Goal: Register for event/course

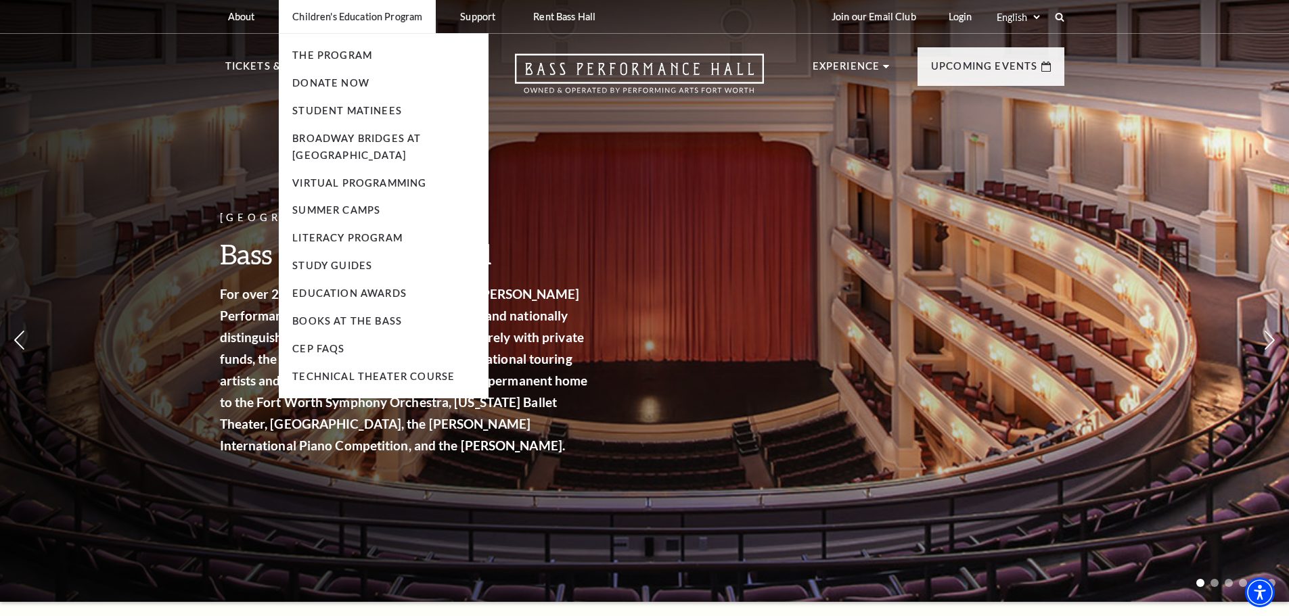
click at [393, 17] on p "Children's Education Program" at bounding box center [357, 16] width 130 height 11
click at [368, 114] on link "Student Matinees" at bounding box center [347, 110] width 110 height 11
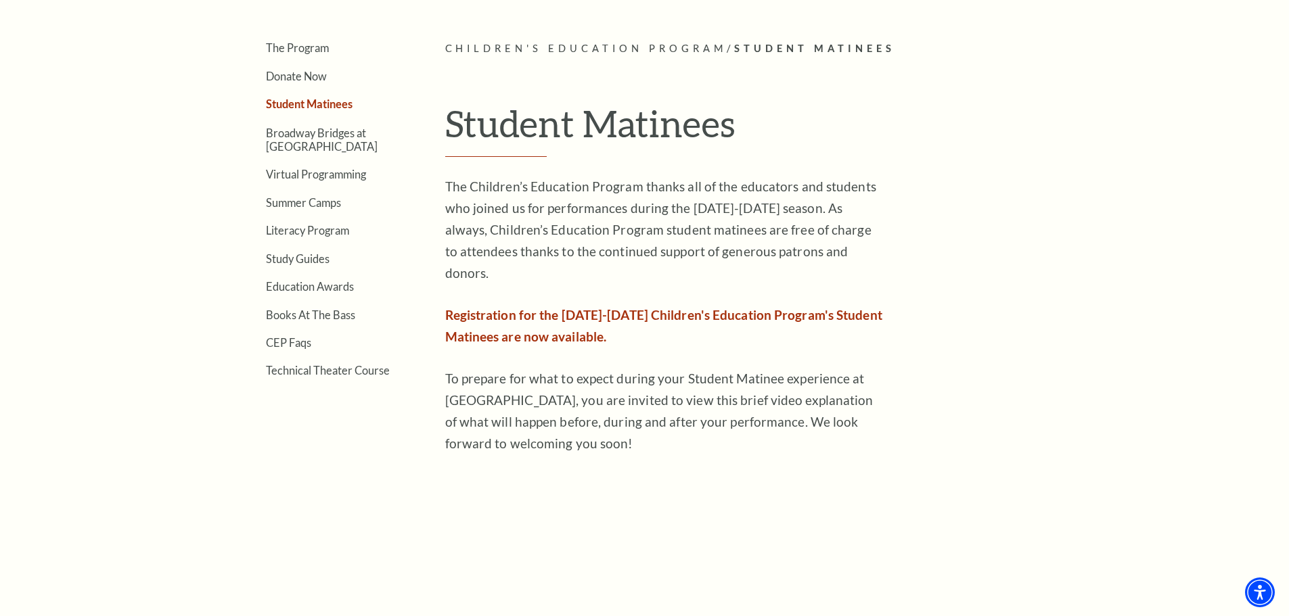
scroll to position [541, 0]
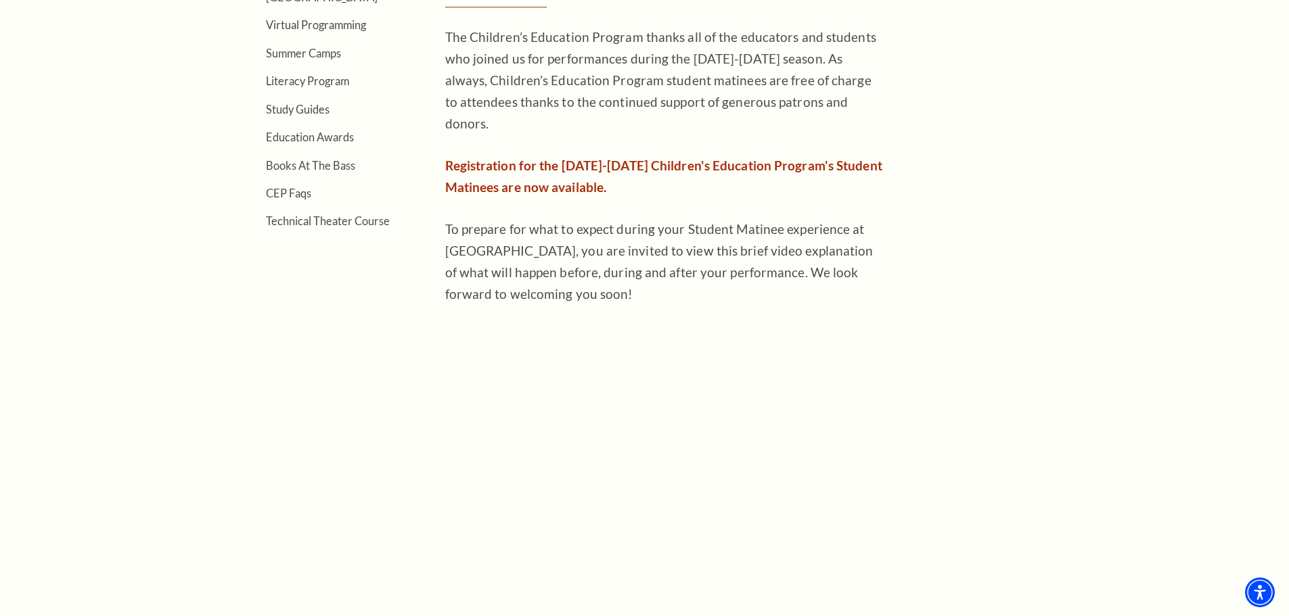
click at [560, 159] on span "Registration for the 2025-2026 Children's Education Program's Student Matinees …" at bounding box center [663, 176] width 437 height 37
click at [547, 158] on span "Registration for the 2025-2026 Children's Education Program's Student Matinees …" at bounding box center [663, 176] width 437 height 37
click at [538, 163] on span "Registration for the 2025-2026 Children's Education Program's Student Matinees …" at bounding box center [663, 176] width 437 height 37
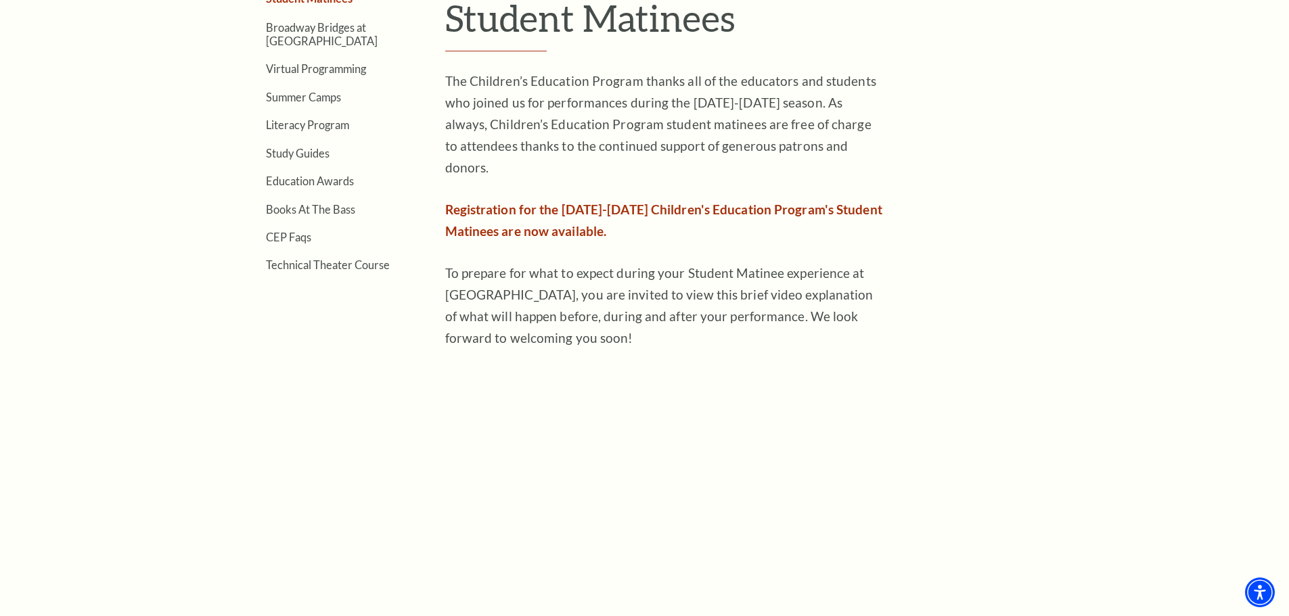
scroll to position [474, 0]
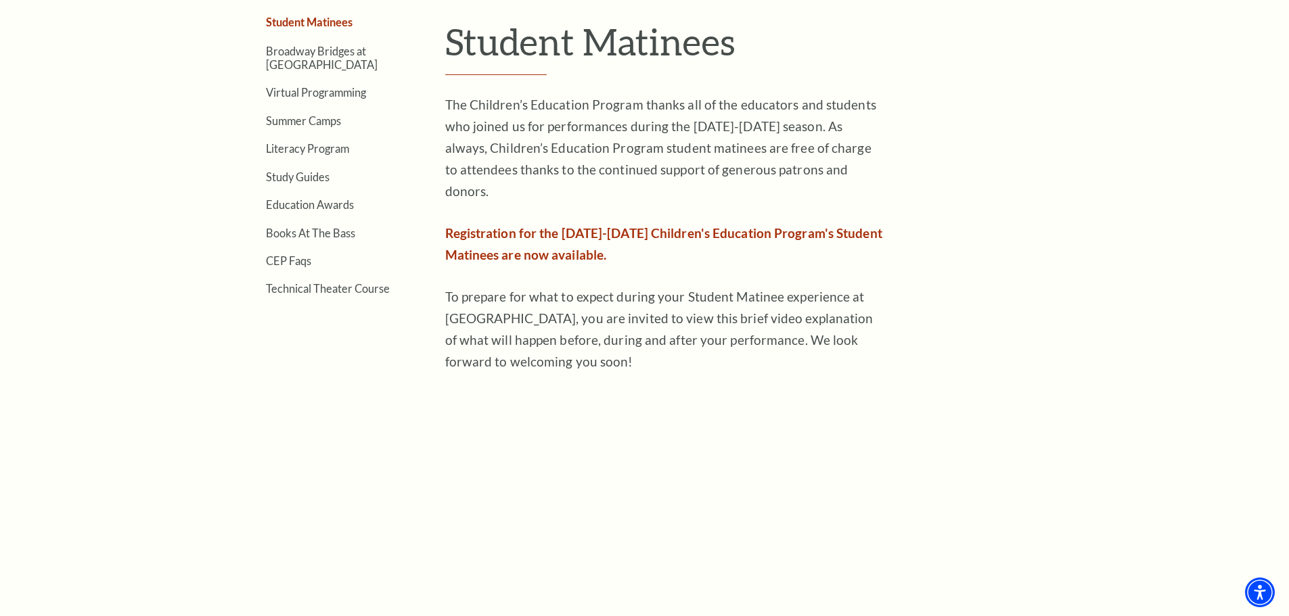
click at [549, 228] on span "Registration for the 2025-2026 Children's Education Program's Student Matinees …" at bounding box center [663, 243] width 437 height 37
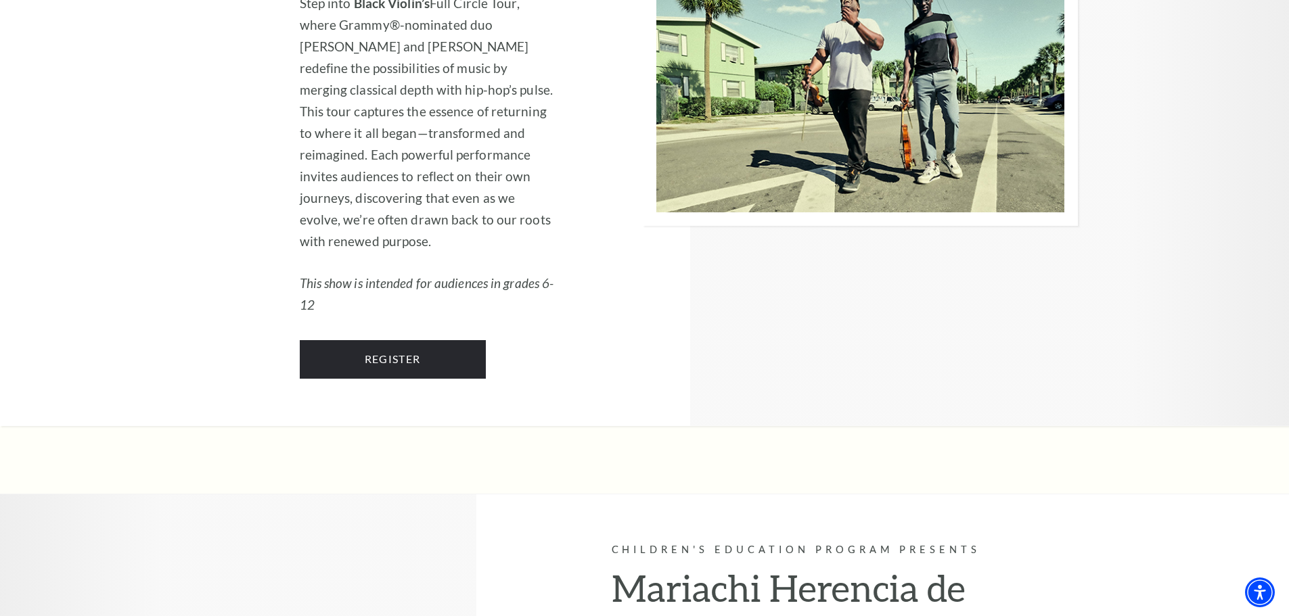
scroll to position [2503, 0]
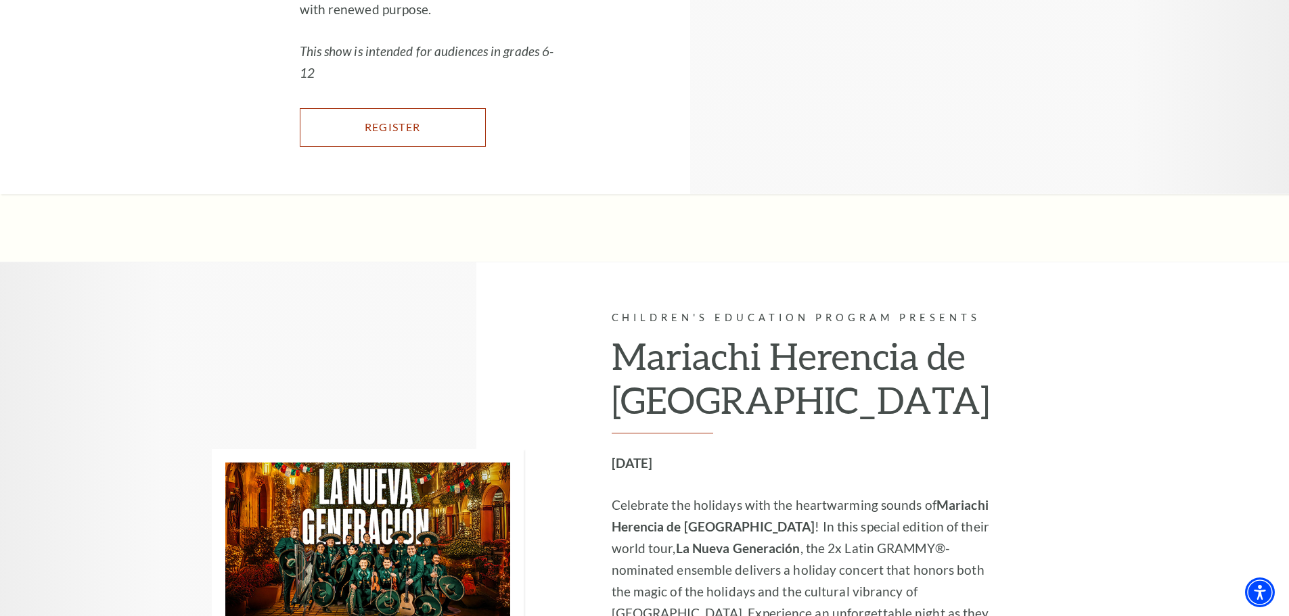
click at [377, 146] on link "Register" at bounding box center [393, 127] width 186 height 38
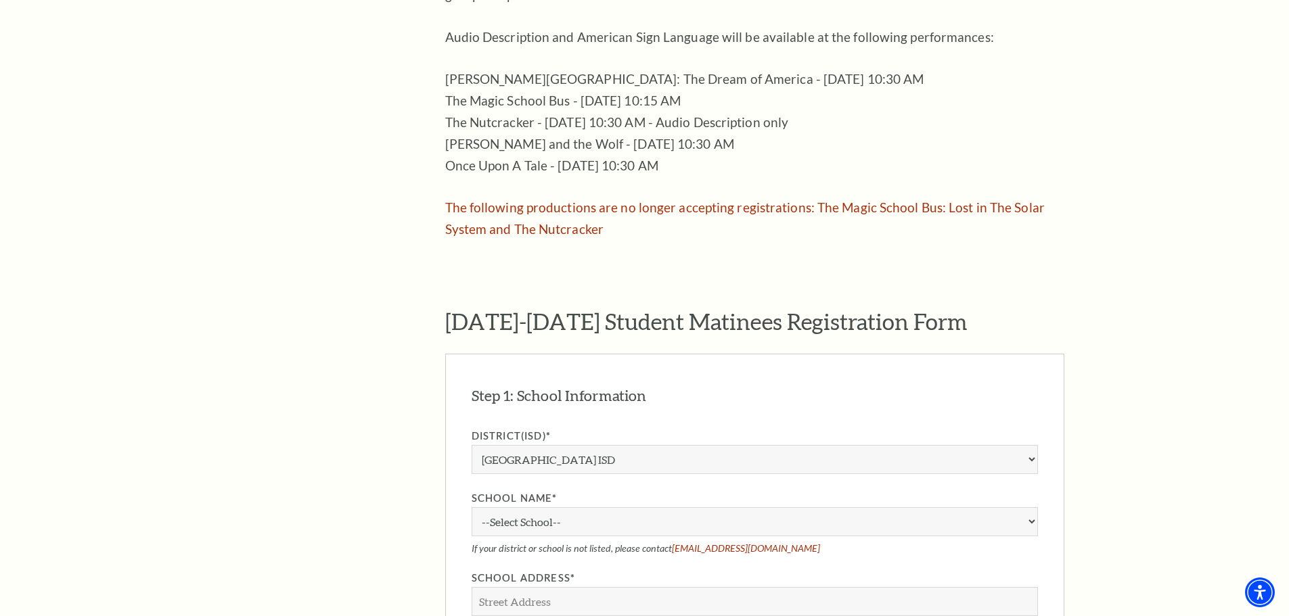
scroll to position [1015, 0]
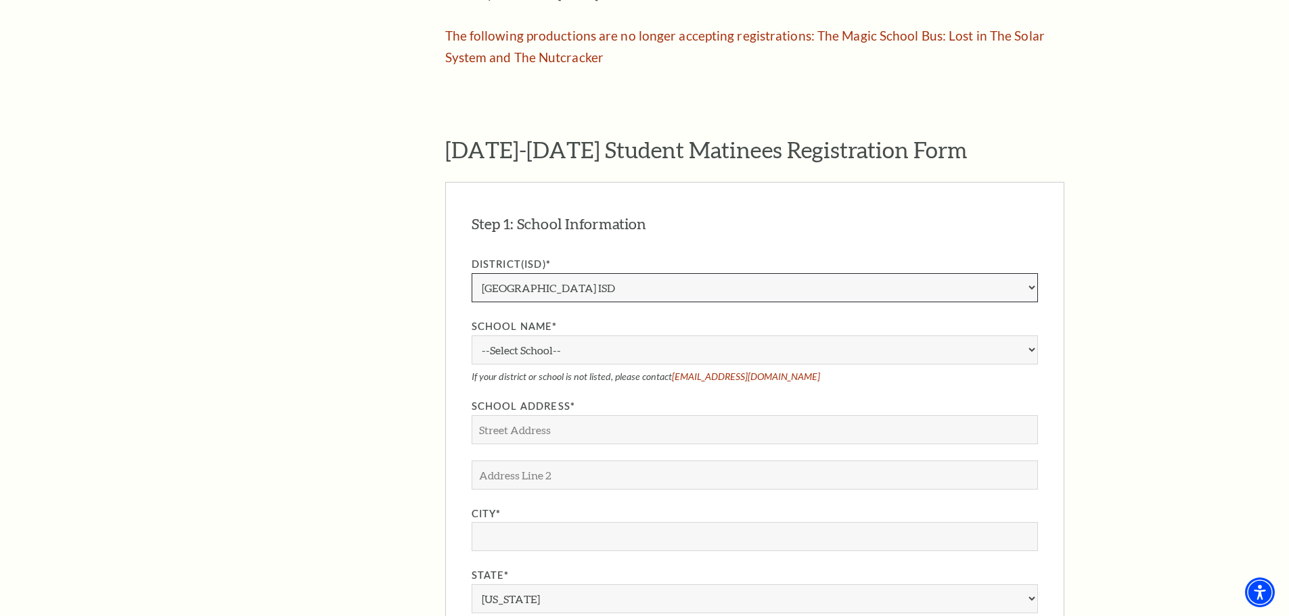
click at [531, 273] on select "Aledo ISD [PERSON_NAME] ISD [PERSON_NAME] ISD Arlington ISD Azle ISD [GEOGRAPHI…" at bounding box center [754, 287] width 566 height 29
select select "Muenster ISD"
click at [471, 273] on select "Aledo ISD [PERSON_NAME] ISD [PERSON_NAME] ISD Arlington ISD Azle ISD [GEOGRAPHI…" at bounding box center [754, 287] width 566 height 29
click at [524, 336] on select "--Select School-- [GEOGRAPHIC_DATA]" at bounding box center [754, 350] width 566 height 29
select select "348112"
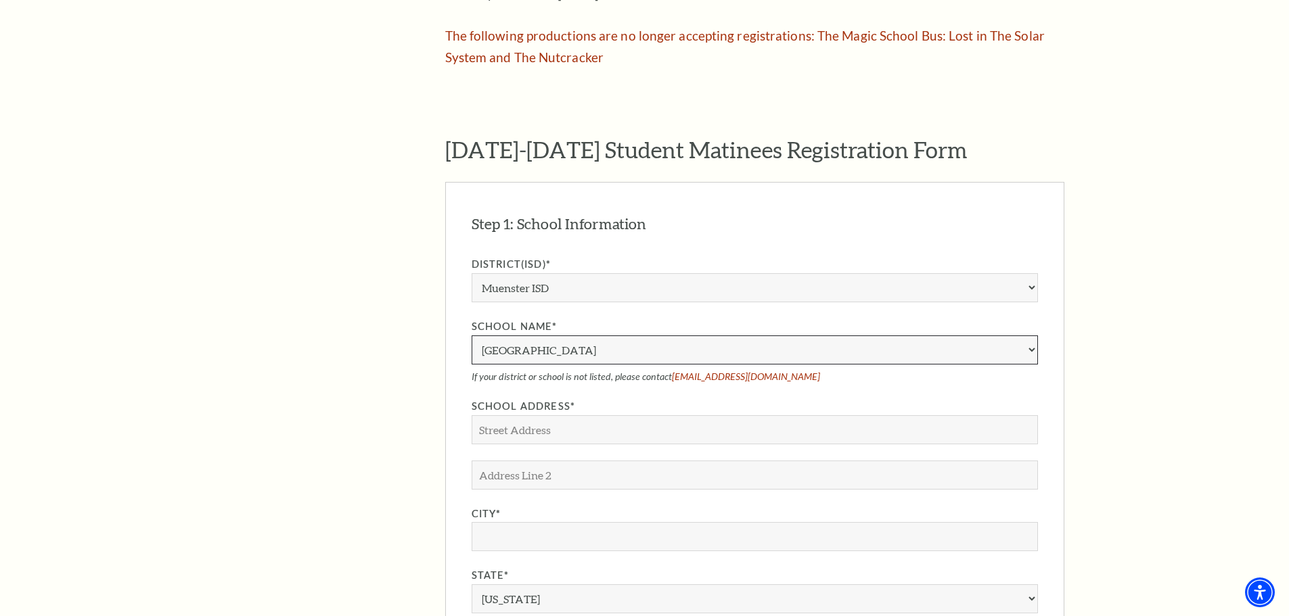
click at [471, 336] on select "--Select School-- [GEOGRAPHIC_DATA]" at bounding box center [754, 350] width 566 height 29
click at [534, 415] on input "School Address*" at bounding box center [754, 429] width 566 height 29
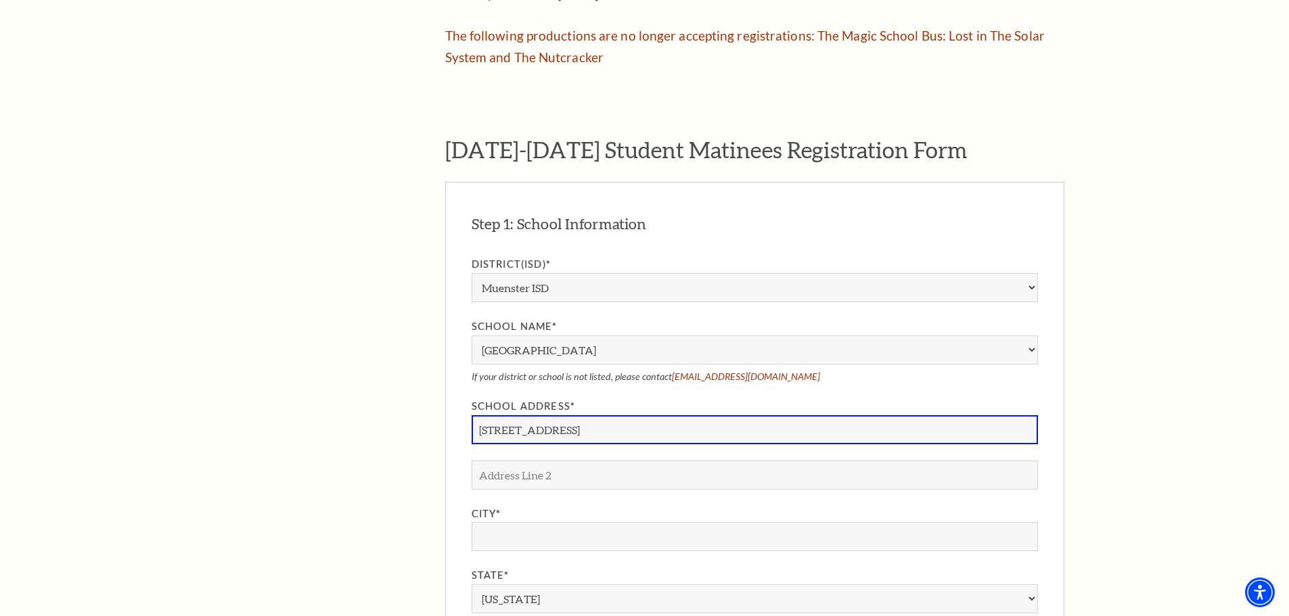
type input "[STREET_ADDRESS]"
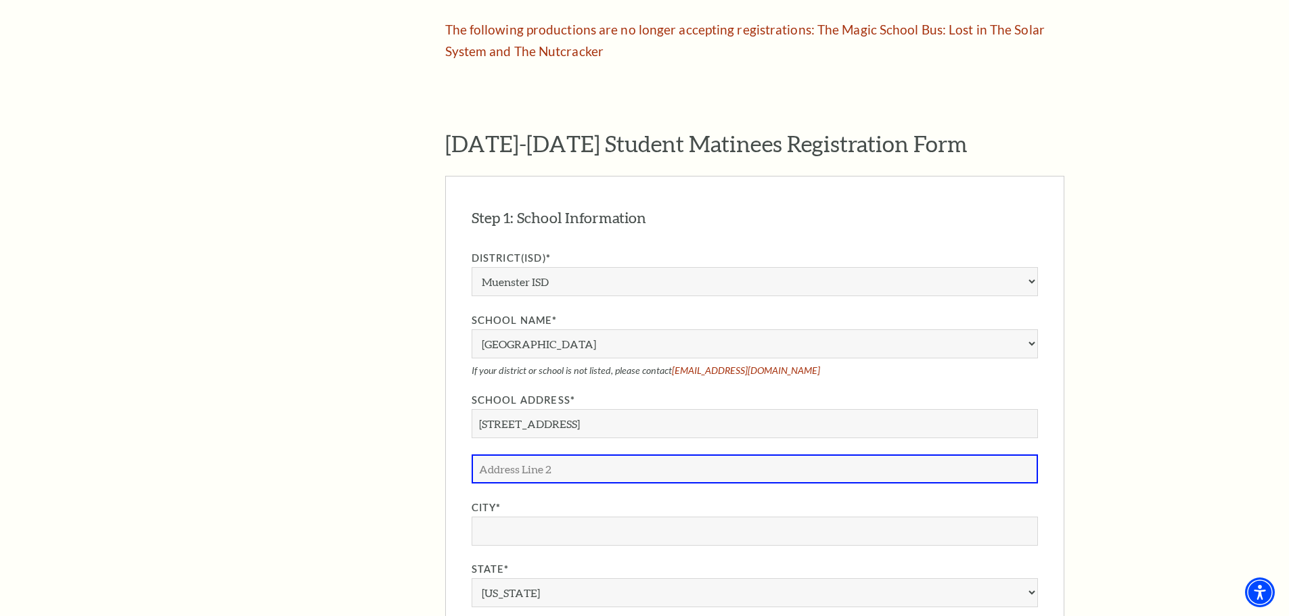
scroll to position [1009, 0]
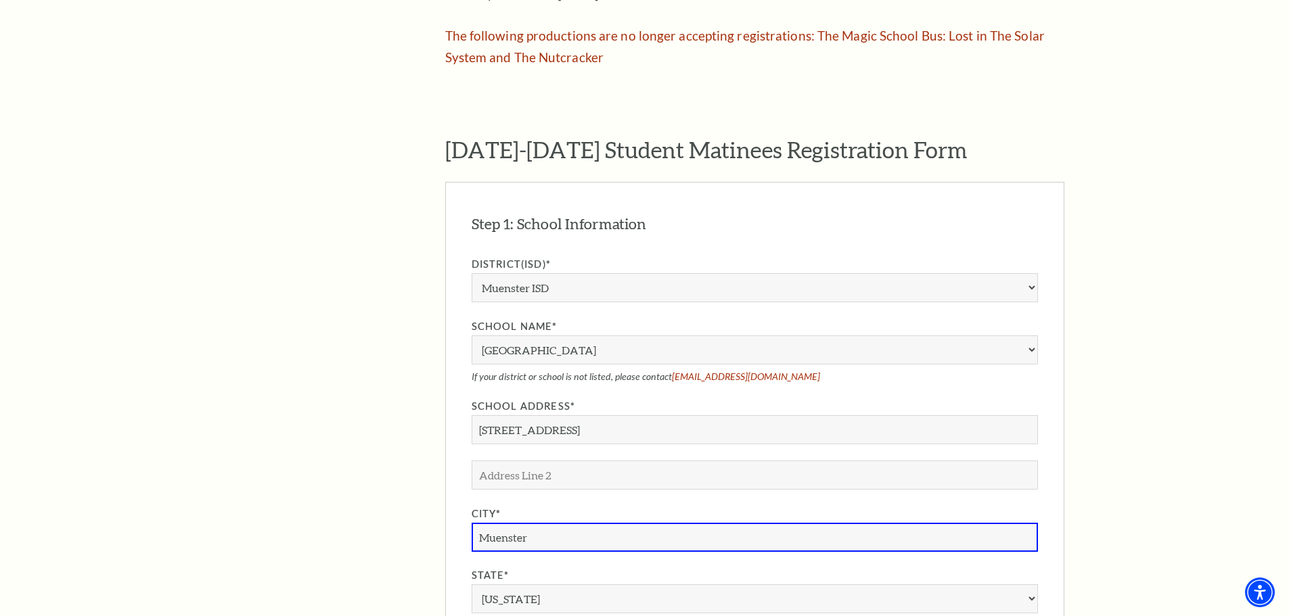
type input "Muenster"
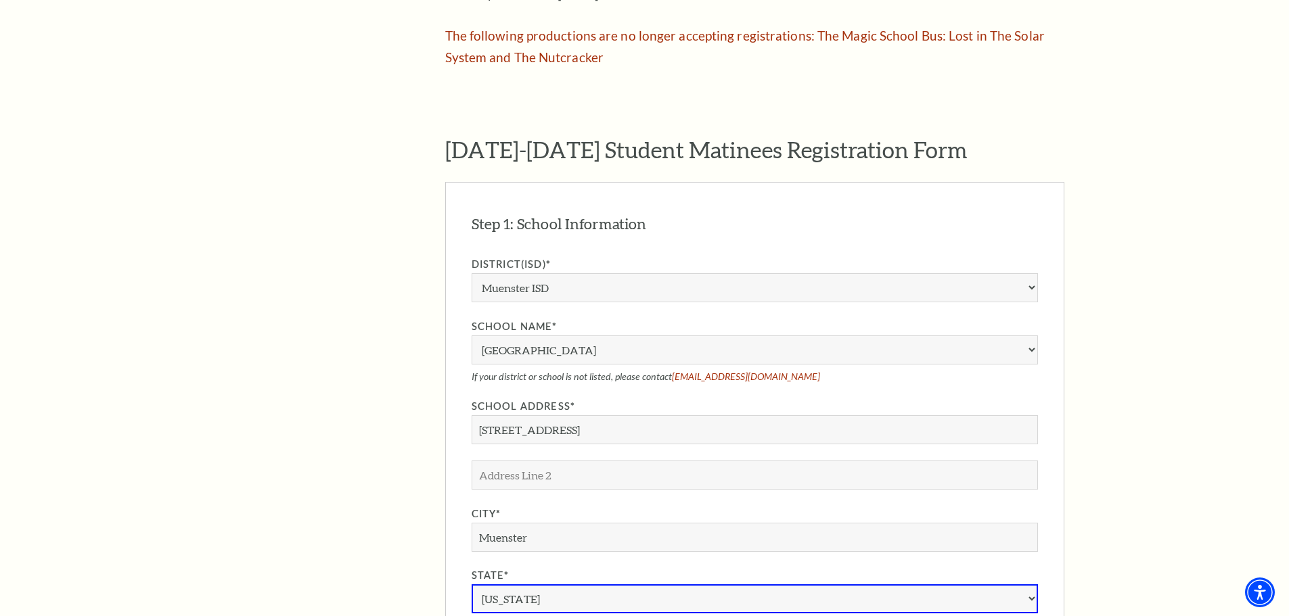
click at [566, 584] on select "[US_STATE] [US_STATE] American Embassy American Embassy [US_STATE] [US_STATE] […" at bounding box center [754, 598] width 566 height 29
select select "[GEOGRAPHIC_DATA]"
click at [471, 584] on select "[US_STATE] [US_STATE] American Embassy American Embassy [US_STATE] [US_STATE] […" at bounding box center [754, 598] width 566 height 29
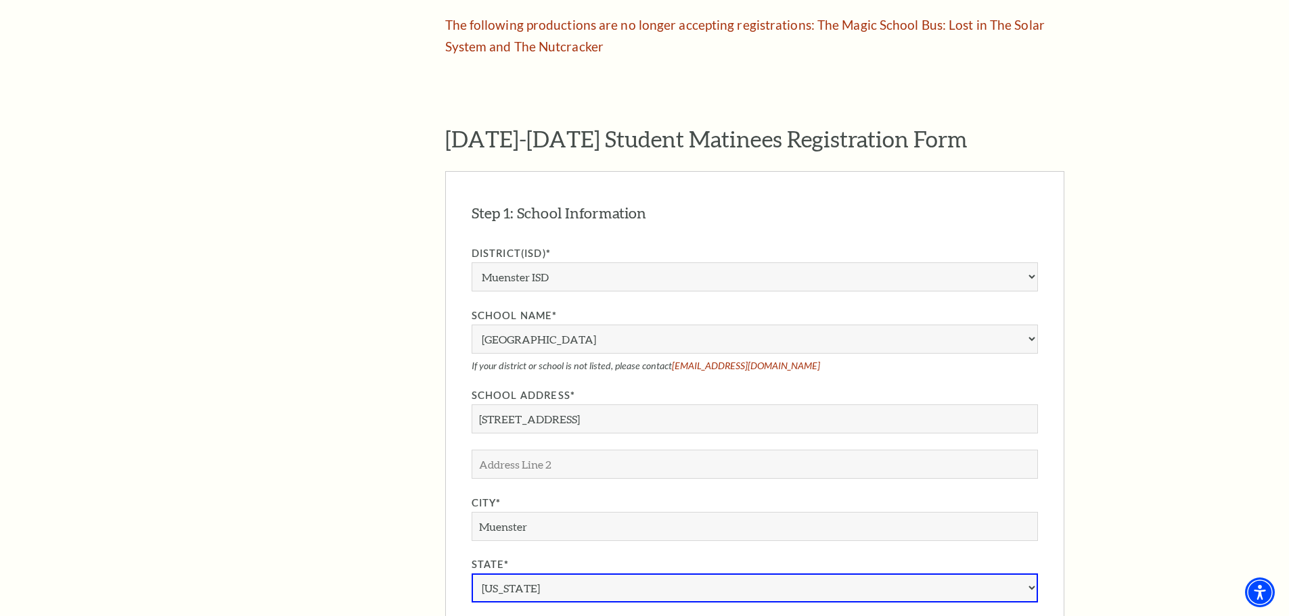
scroll to position [1212, 0]
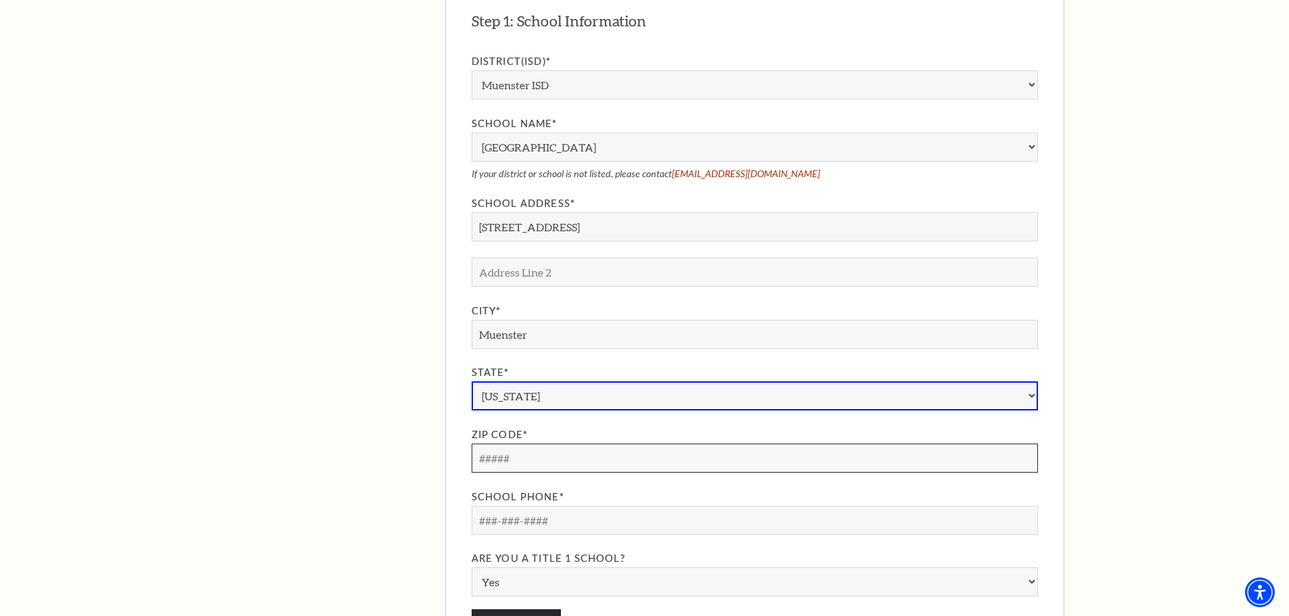
click at [545, 444] on input "Zip Code*" at bounding box center [754, 458] width 566 height 29
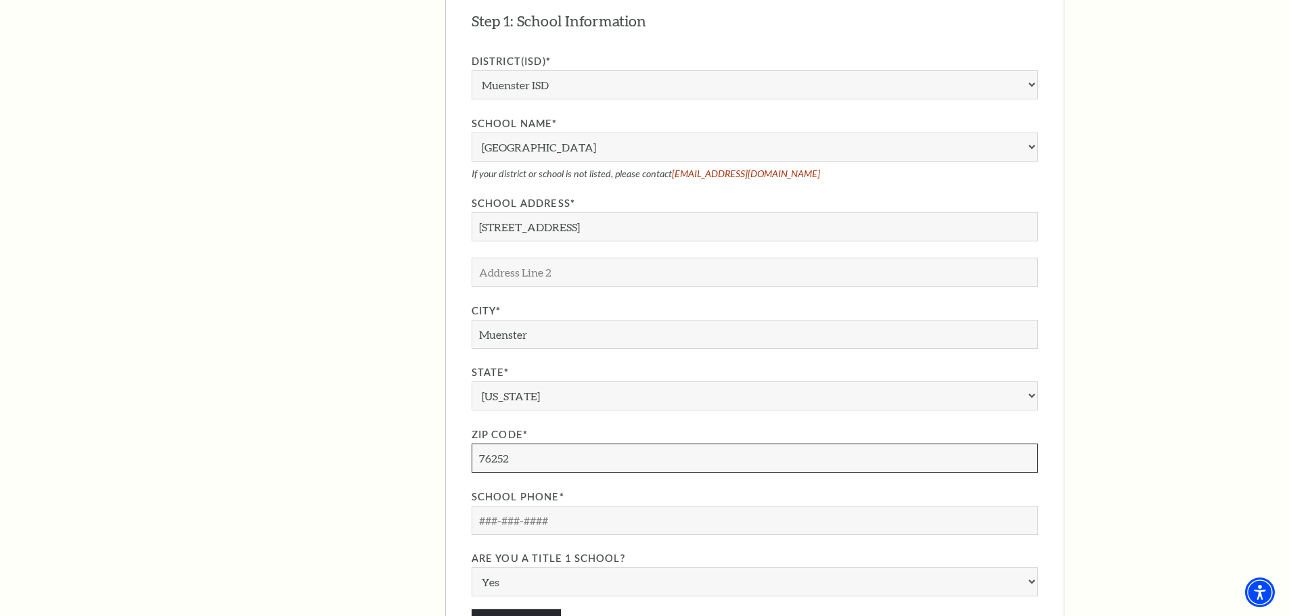
type input "76252"
drag, startPoint x: 571, startPoint y: 499, endPoint x: 288, endPoint y: 462, distance: 285.1
click at [288, 462] on div "The Program Donate Now Student Matinees Broadway Bridges at [GEOGRAPHIC_DATA] V…" at bounding box center [644, 124] width 839 height 1819
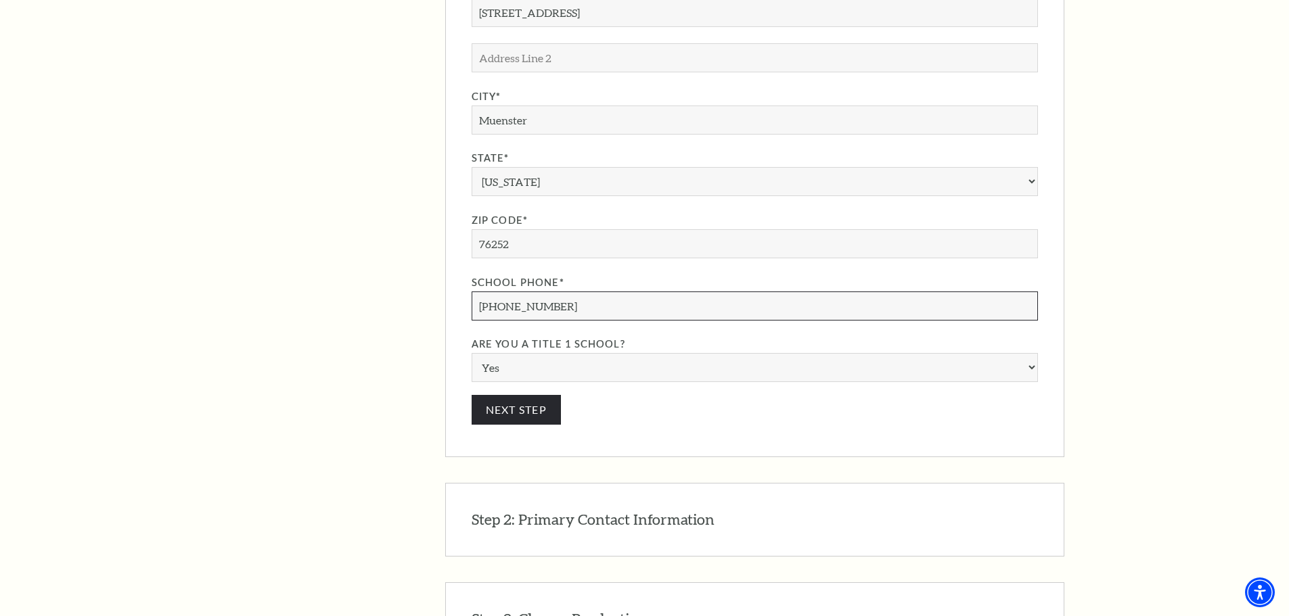
scroll to position [1482, 0]
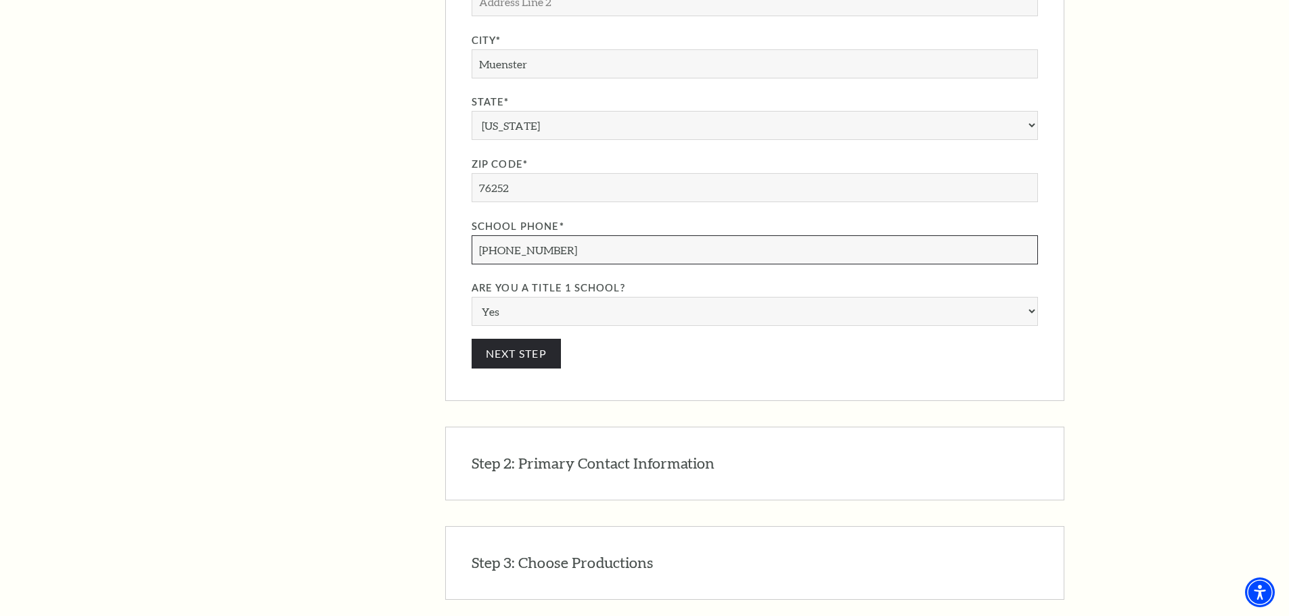
type input "[PHONE_NUMBER]"
click at [573, 297] on select "Yes No" at bounding box center [754, 311] width 566 height 29
click at [531, 297] on select "Yes No" at bounding box center [754, 311] width 566 height 29
select select "N"
click at [471, 297] on select "Yes No" at bounding box center [754, 311] width 566 height 29
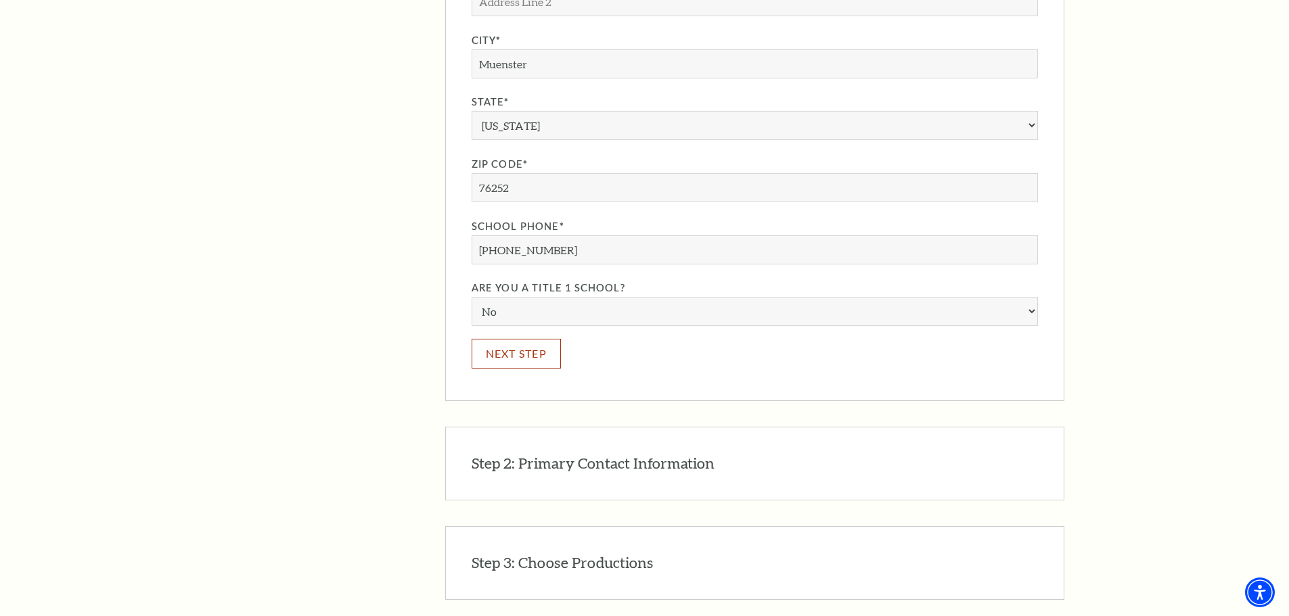
click at [536, 339] on button "Next Step" at bounding box center [516, 353] width 90 height 29
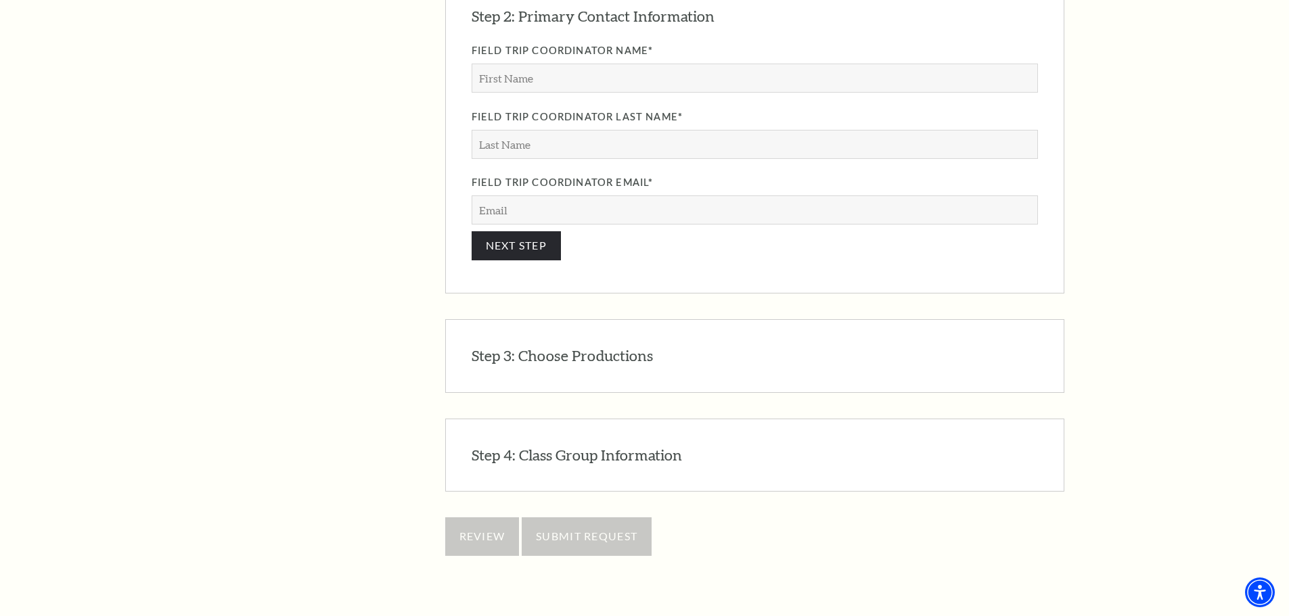
scroll to position [1290, 0]
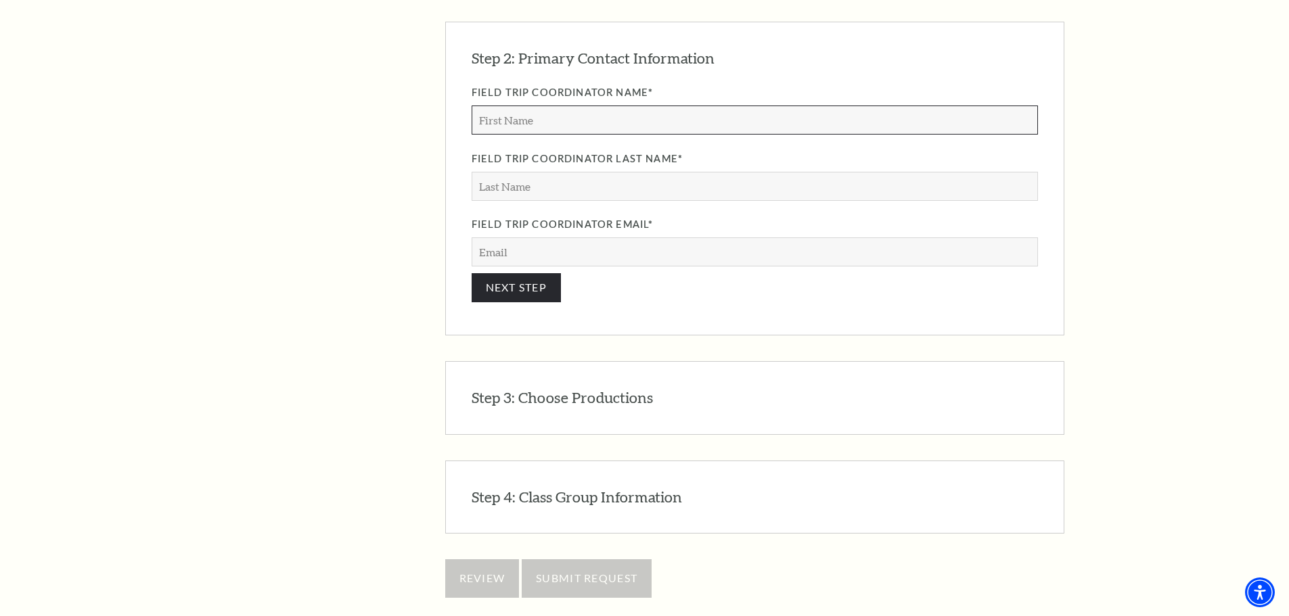
click at [569, 106] on input "Field Trip Coordinator Name*" at bounding box center [754, 120] width 566 height 29
drag, startPoint x: 569, startPoint y: 105, endPoint x: 476, endPoint y: 101, distance: 93.4
click at [476, 106] on input "Field Trip Coordinator Name*" at bounding box center [754, 120] width 566 height 29
type input "[PERSON_NAME]"
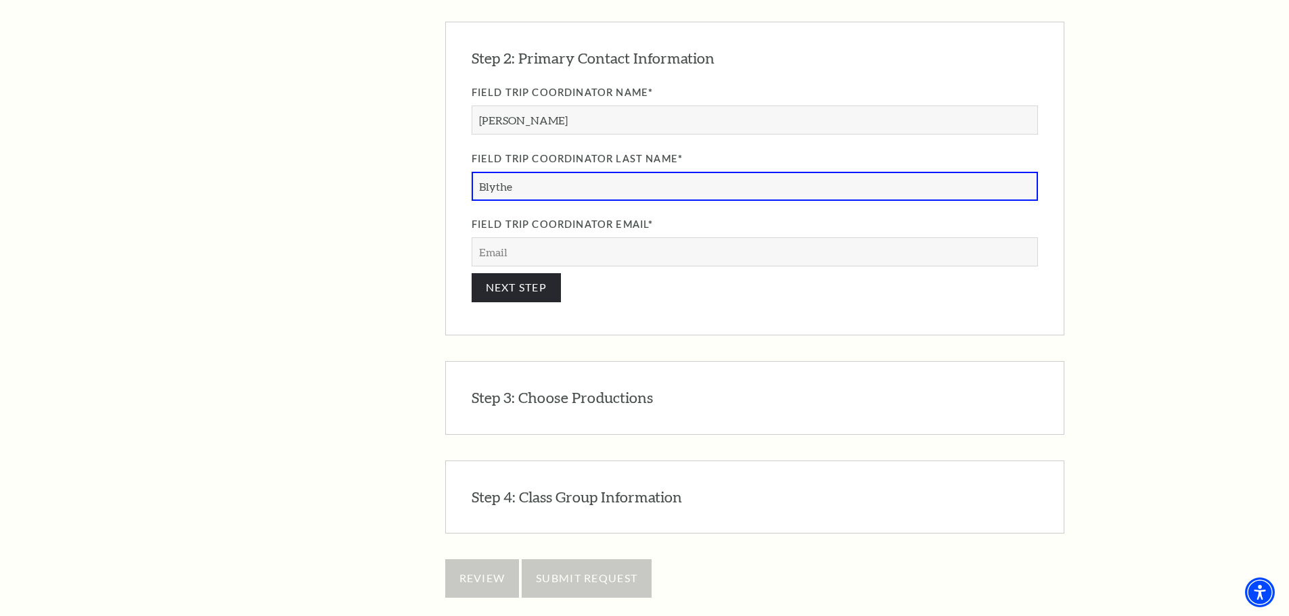
type input "Blythe"
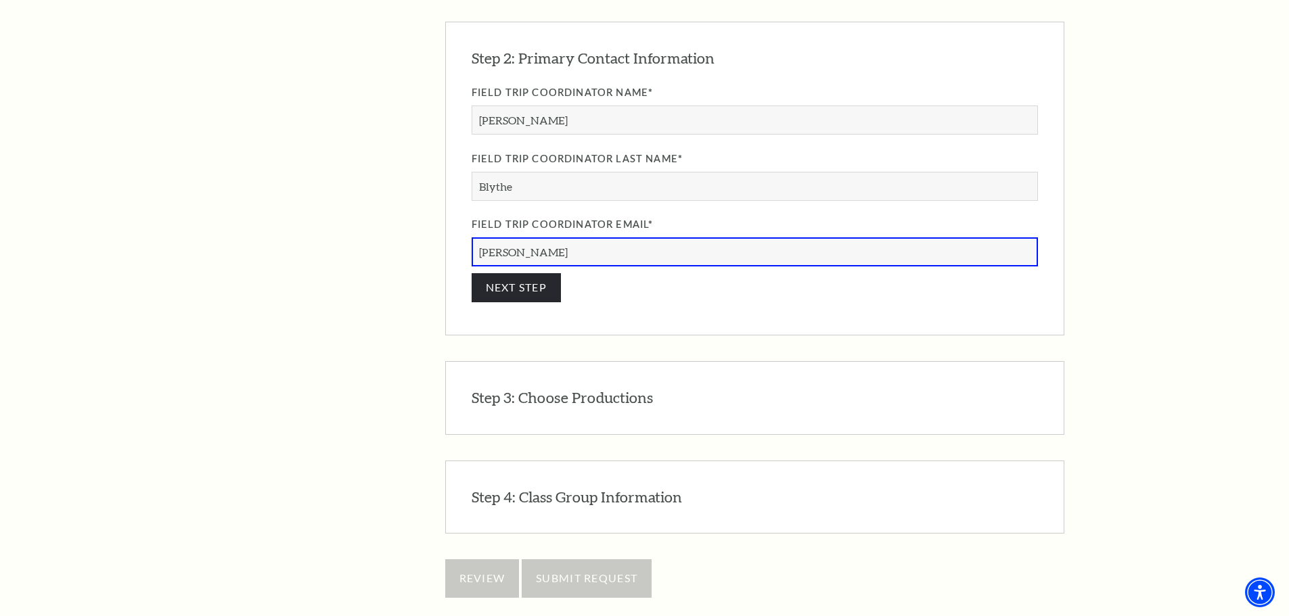
type input "[PERSON_NAME][EMAIL_ADDRESS][PERSON_NAME][DOMAIN_NAME]"
click at [549, 273] on button "NEXT STEP" at bounding box center [516, 287] width 90 height 29
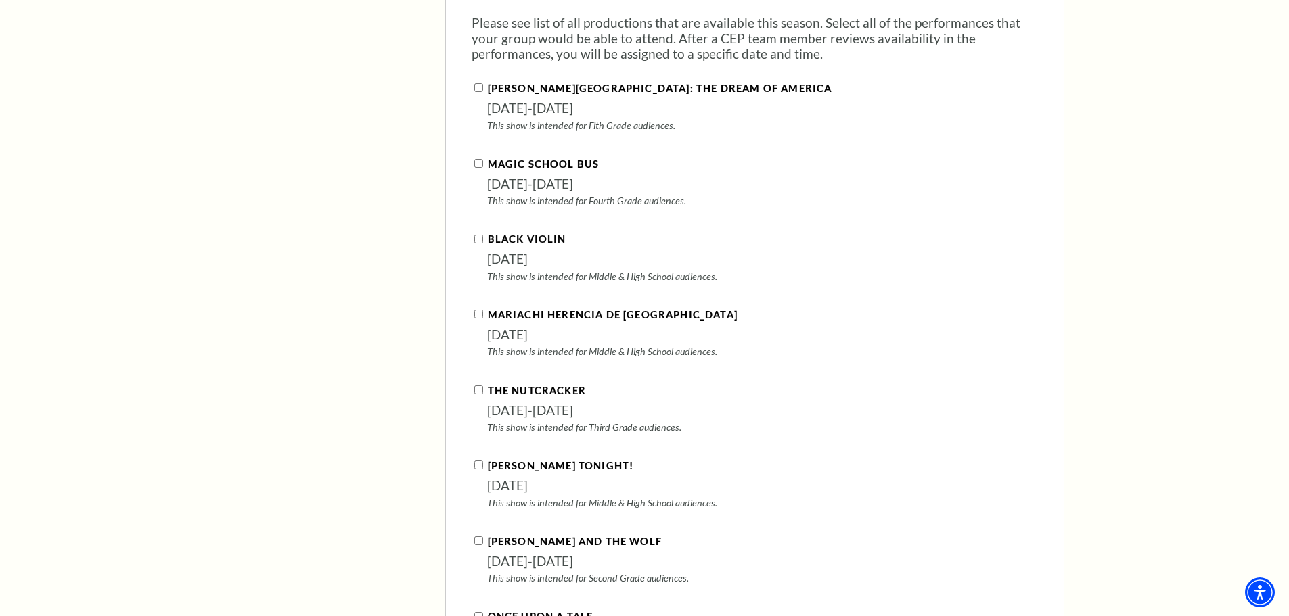
scroll to position [1478, 0]
click at [487, 231] on div "Black Violin [DATE] This show is intended for Middle & High School audiences." at bounding box center [754, 256] width 566 height 50
click at [484, 231] on div "Black Violin [DATE] This show is intended for Middle & High School audiences." at bounding box center [754, 256] width 566 height 50
click at [474, 234] on input "Black Violin" at bounding box center [478, 238] width 9 height 9
checkbox input "true"
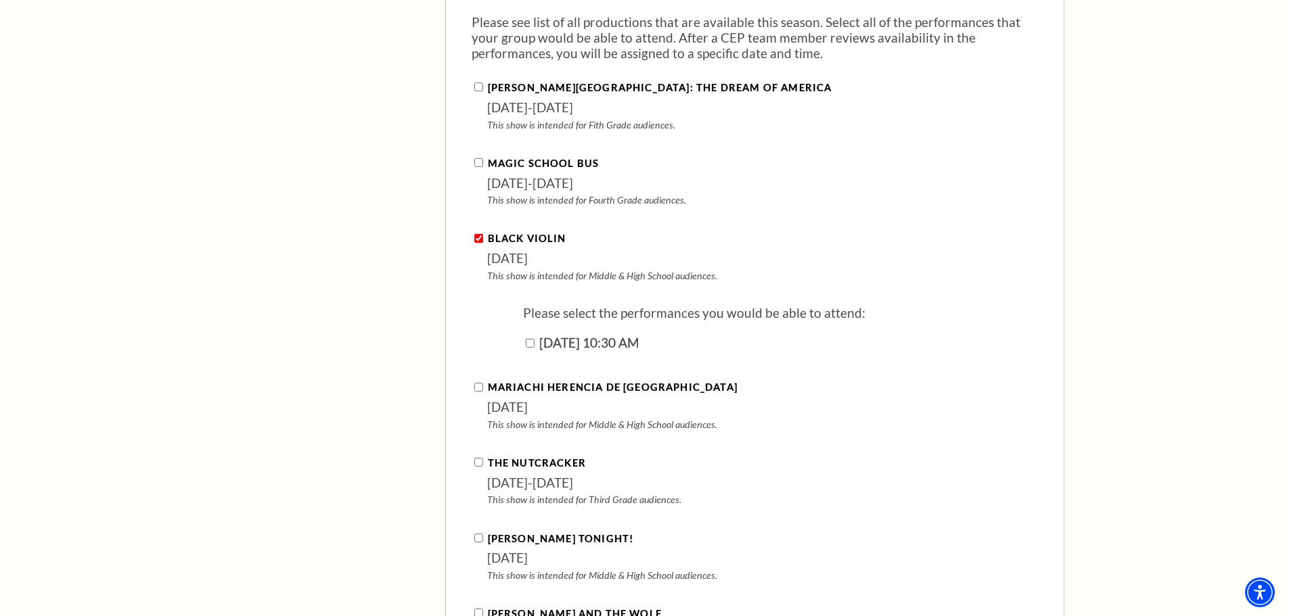
click at [532, 332] on div "[DATE] 10:30 AM" at bounding box center [780, 343] width 515 height 22
click at [527, 339] on input "[DATE] 10:30 AM" at bounding box center [530, 343] width 9 height 9
checkbox input "true"
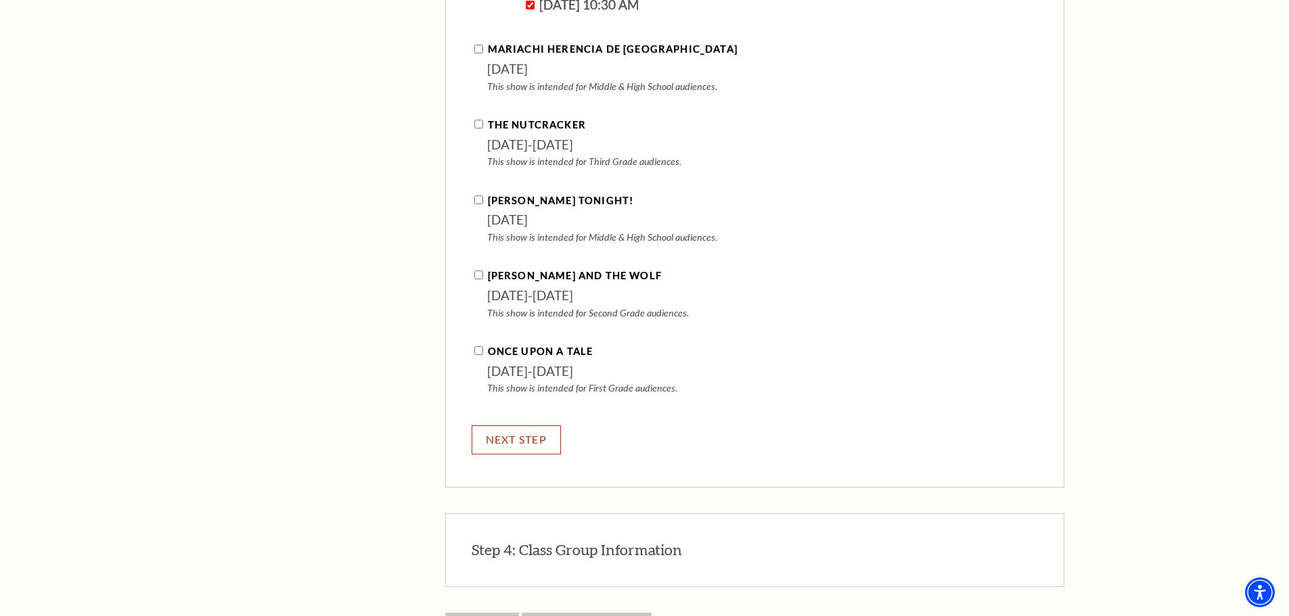
click at [512, 425] on button "NEXT STEP" at bounding box center [516, 439] width 90 height 29
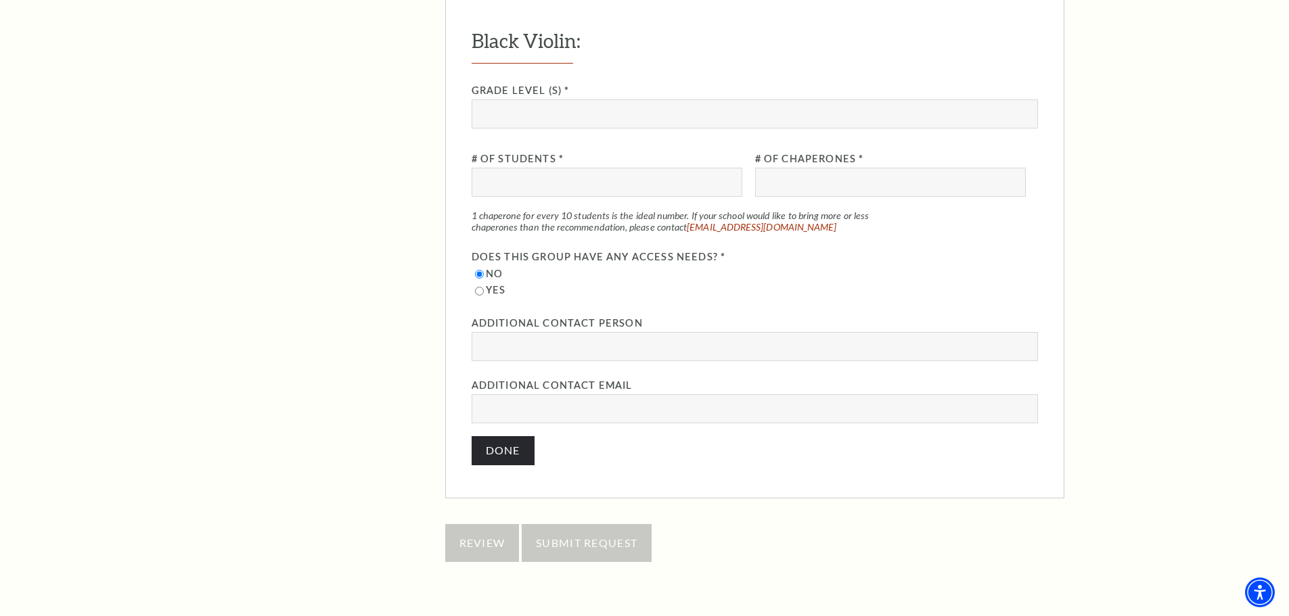
scroll to position [1531, 0]
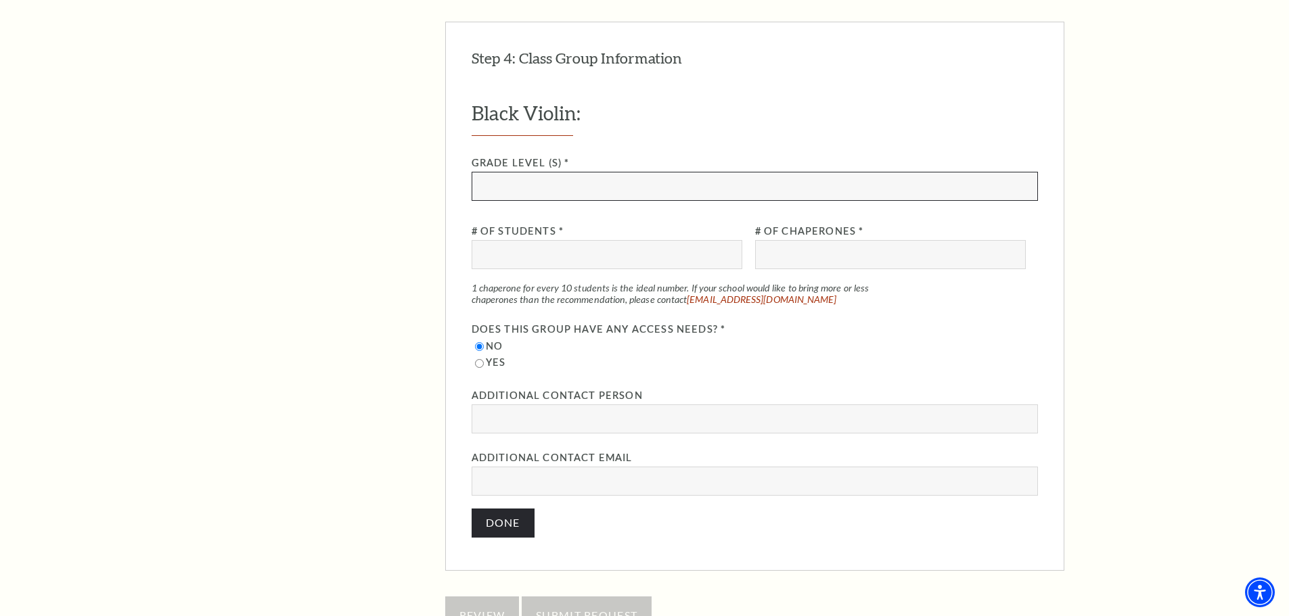
click at [575, 172] on input "Grade Level (s) *" at bounding box center [754, 186] width 566 height 29
drag, startPoint x: 547, startPoint y: 170, endPoint x: 436, endPoint y: 167, distance: 110.3
type input "JH & HS"
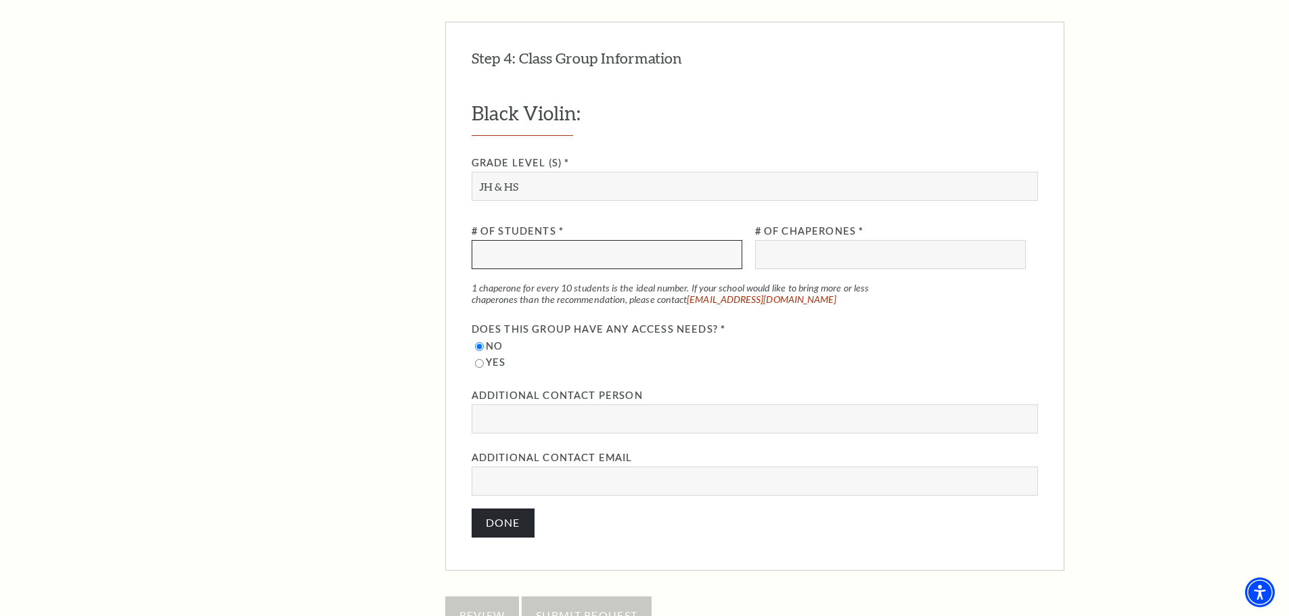
click at [542, 240] on input "# of Students *" at bounding box center [606, 254] width 271 height 29
type input "115"
click at [791, 240] on input "# of Chaperones *" at bounding box center [890, 254] width 271 height 29
click at [1012, 240] on input "1" at bounding box center [890, 254] width 271 height 29
click at [1014, 240] on input "0" at bounding box center [890, 254] width 271 height 29
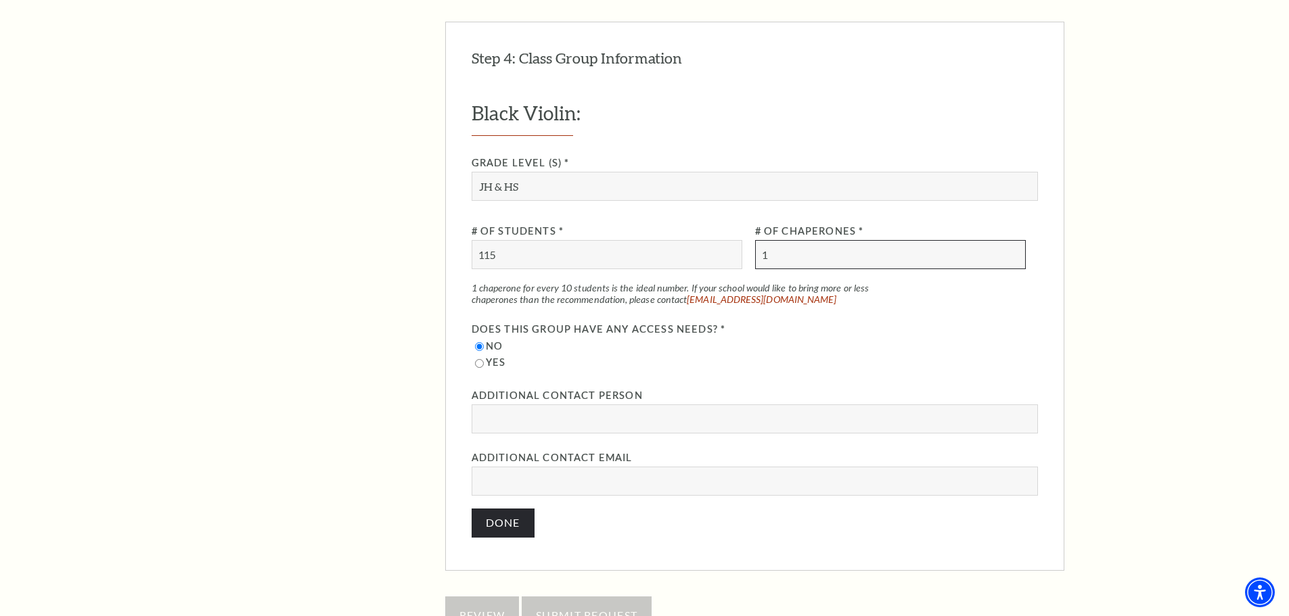
click at [1015, 240] on input "1" at bounding box center [890, 254] width 271 height 29
click at [1015, 240] on input "2" at bounding box center [890, 254] width 271 height 29
click at [1015, 240] on input "3" at bounding box center [890, 254] width 271 height 29
click at [1015, 240] on input "4" at bounding box center [890, 254] width 271 height 29
click at [1015, 240] on input "5" at bounding box center [890, 254] width 271 height 29
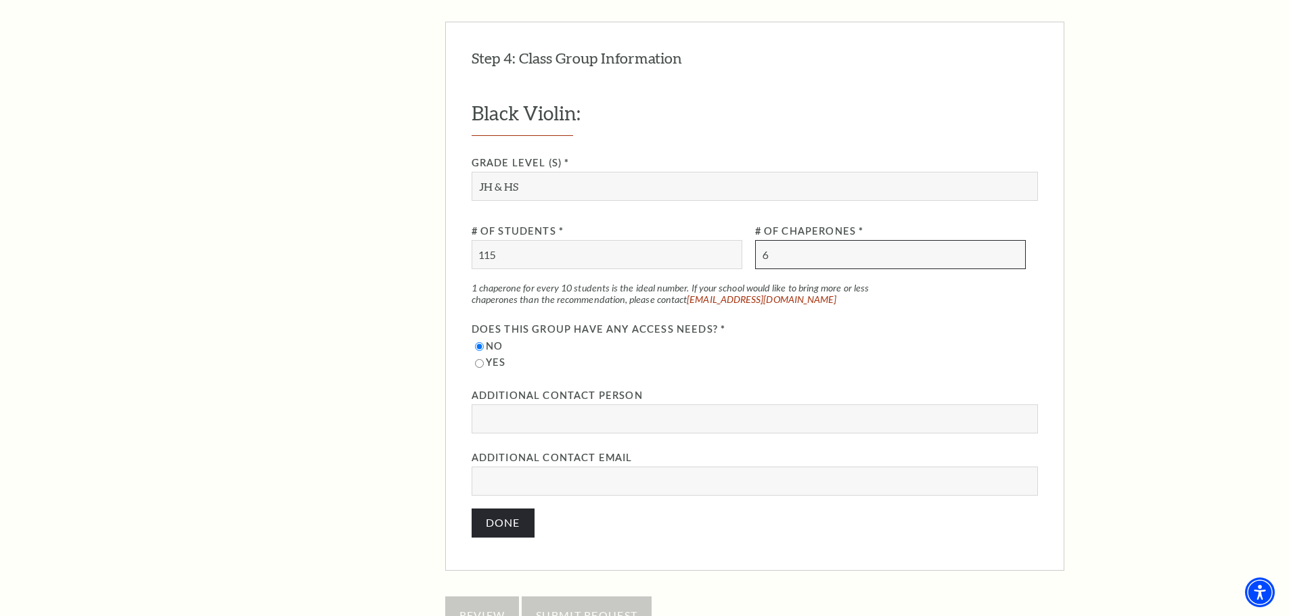
click at [1015, 240] on input "6" at bounding box center [890, 254] width 271 height 29
click at [1015, 240] on input "7" at bounding box center [890, 254] width 271 height 29
click at [1015, 240] on input "8" at bounding box center [890, 254] width 271 height 29
click at [505, 405] on input "Additional Contact Person" at bounding box center [754, 419] width 566 height 29
click at [498, 509] on button "Done" at bounding box center [502, 523] width 63 height 29
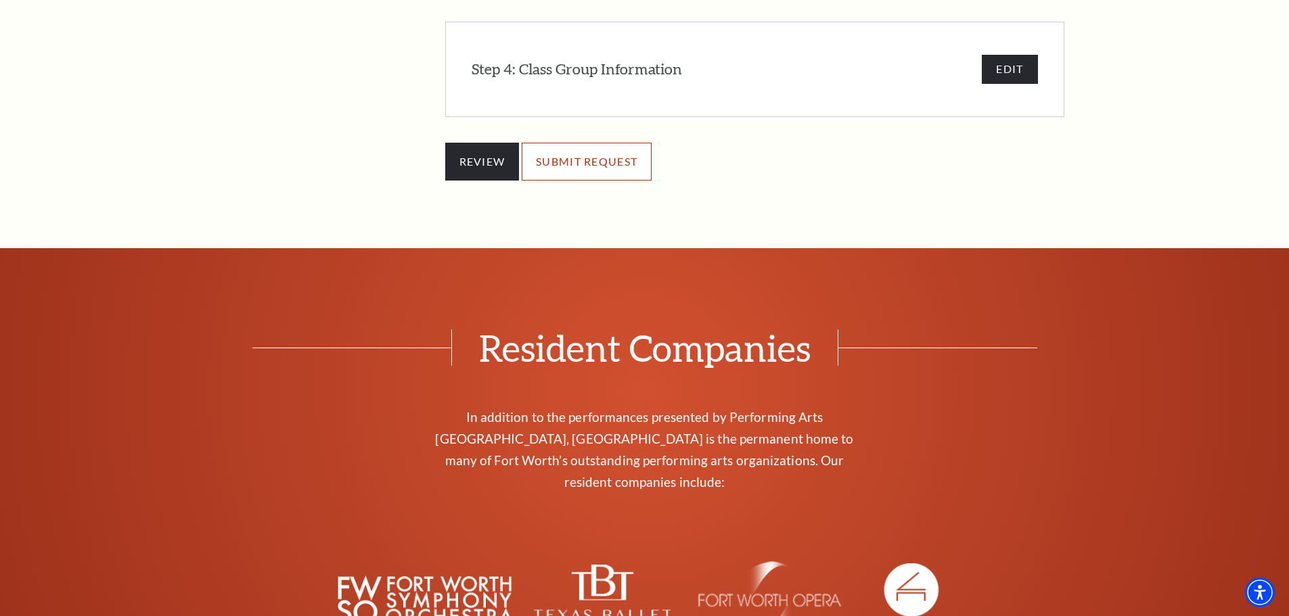
click at [610, 147] on input "SUBMIT REQUEST" at bounding box center [587, 162] width 130 height 38
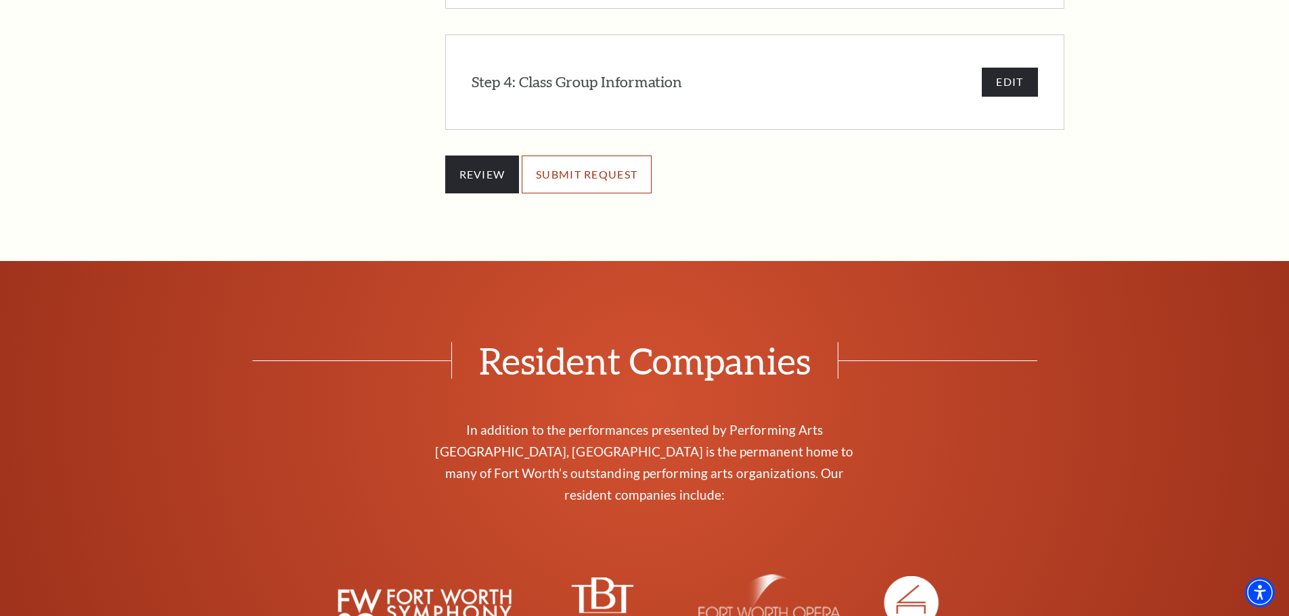
click at [584, 156] on input "SUBMIT REQUEST" at bounding box center [587, 175] width 130 height 38
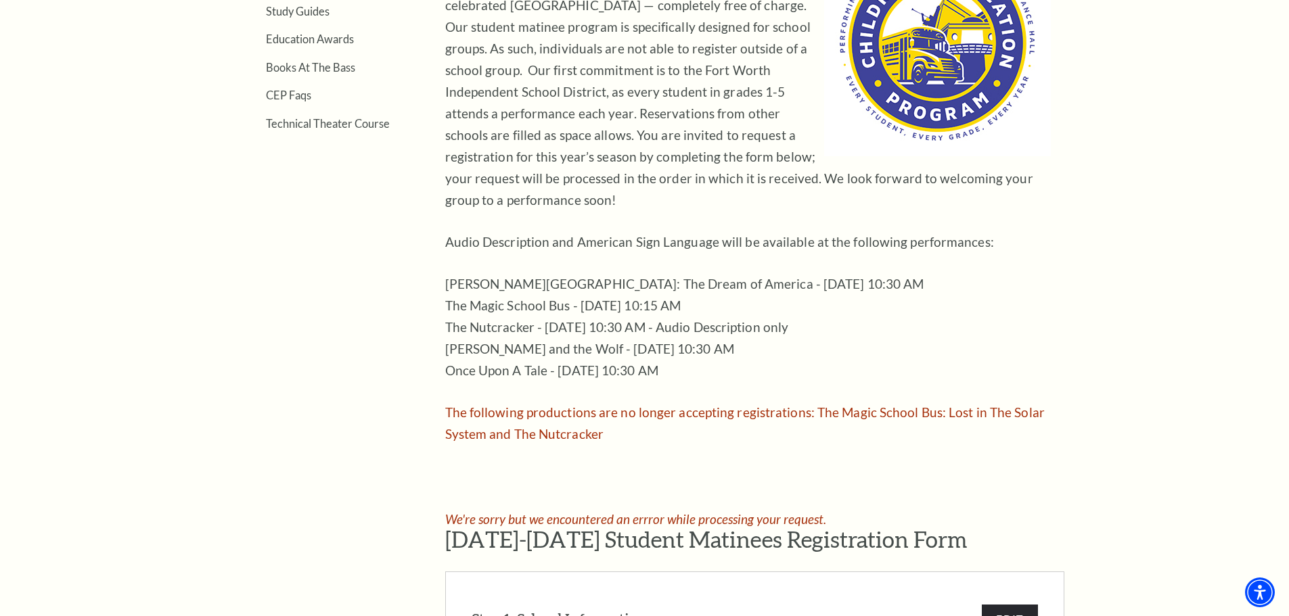
scroll to position [651, 0]
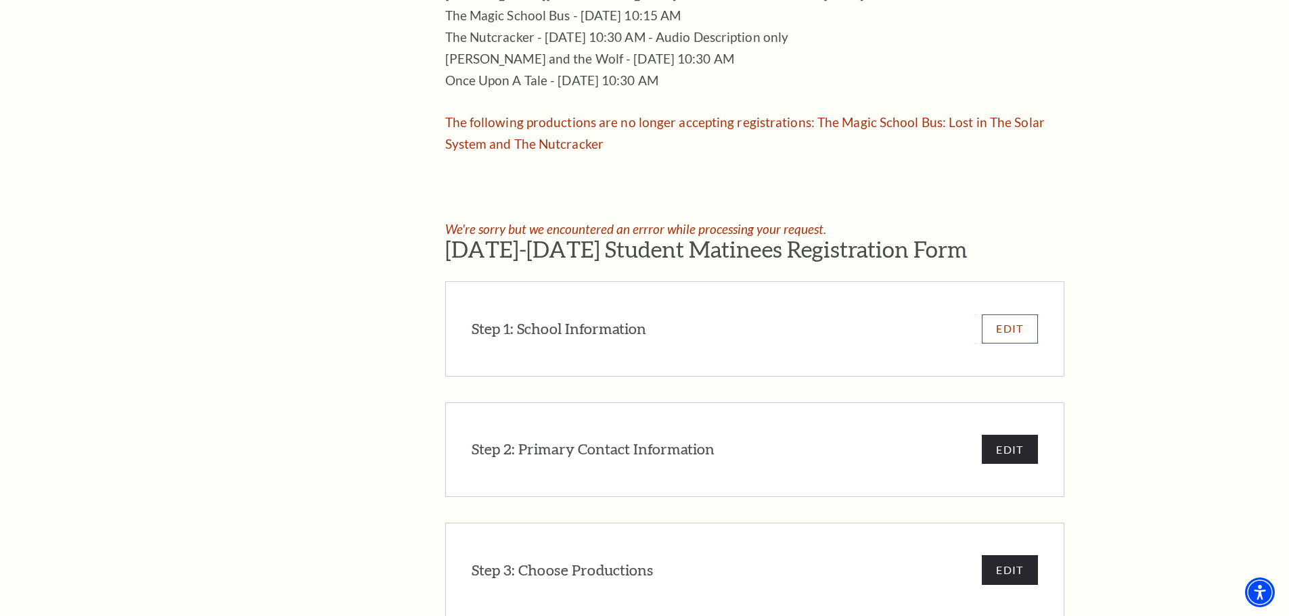
click at [1016, 315] on button "EDIT" at bounding box center [1009, 329] width 55 height 29
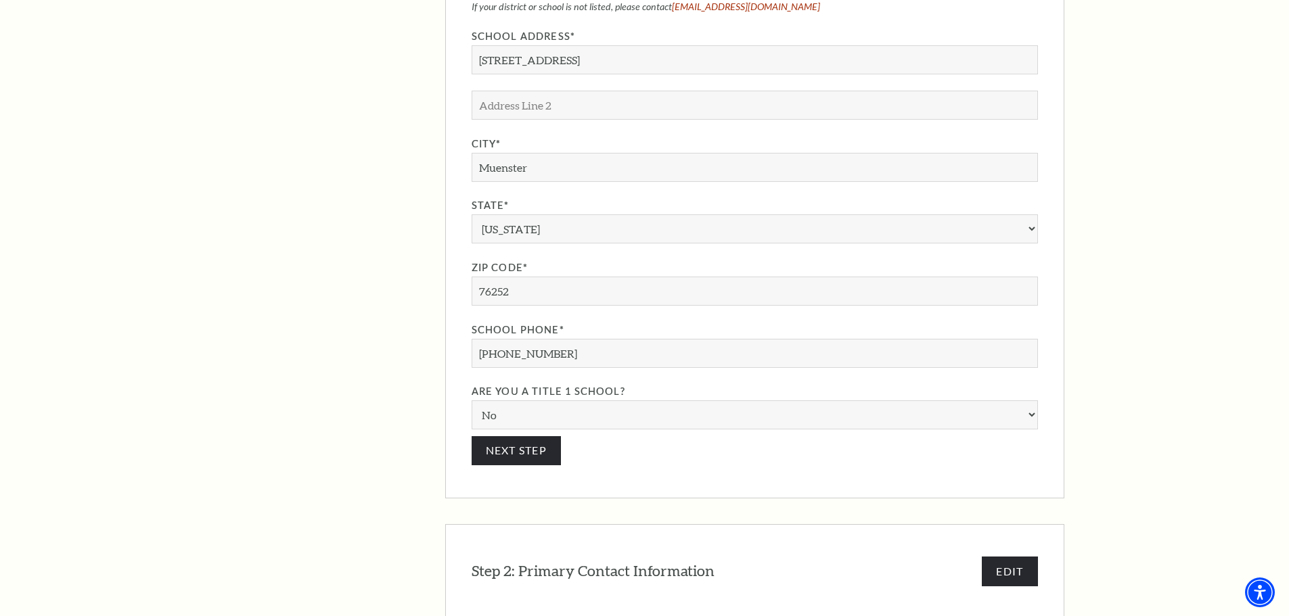
scroll to position [1452, 0]
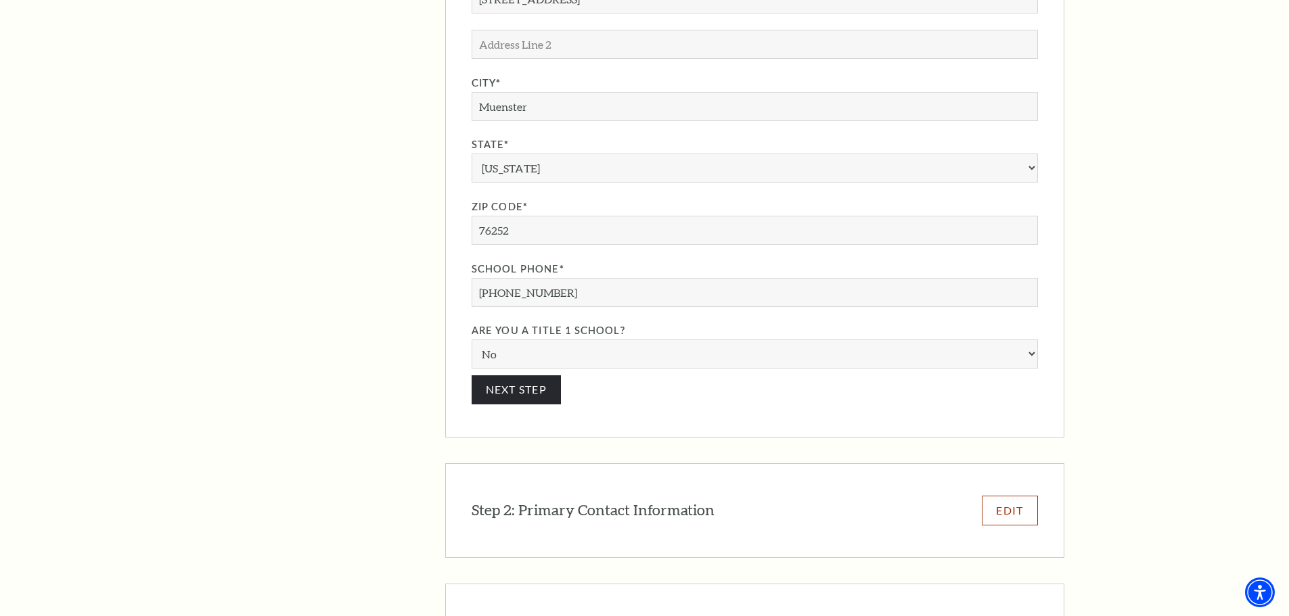
click at [998, 496] on button "EDIT" at bounding box center [1009, 510] width 55 height 29
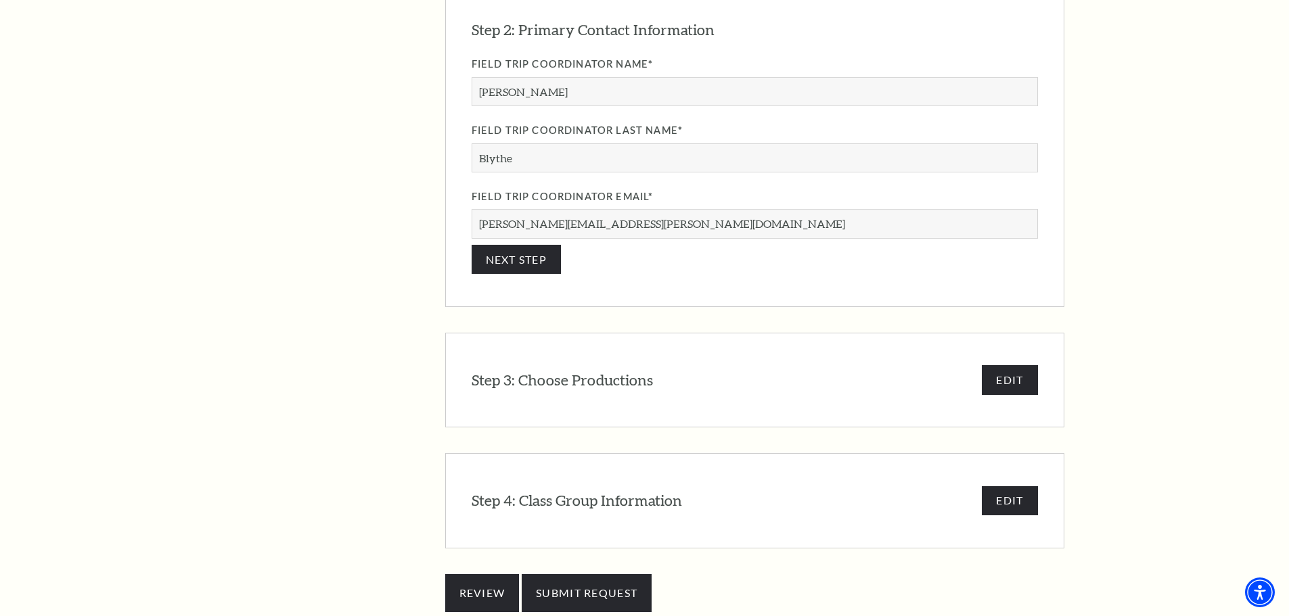
scroll to position [1293, 0]
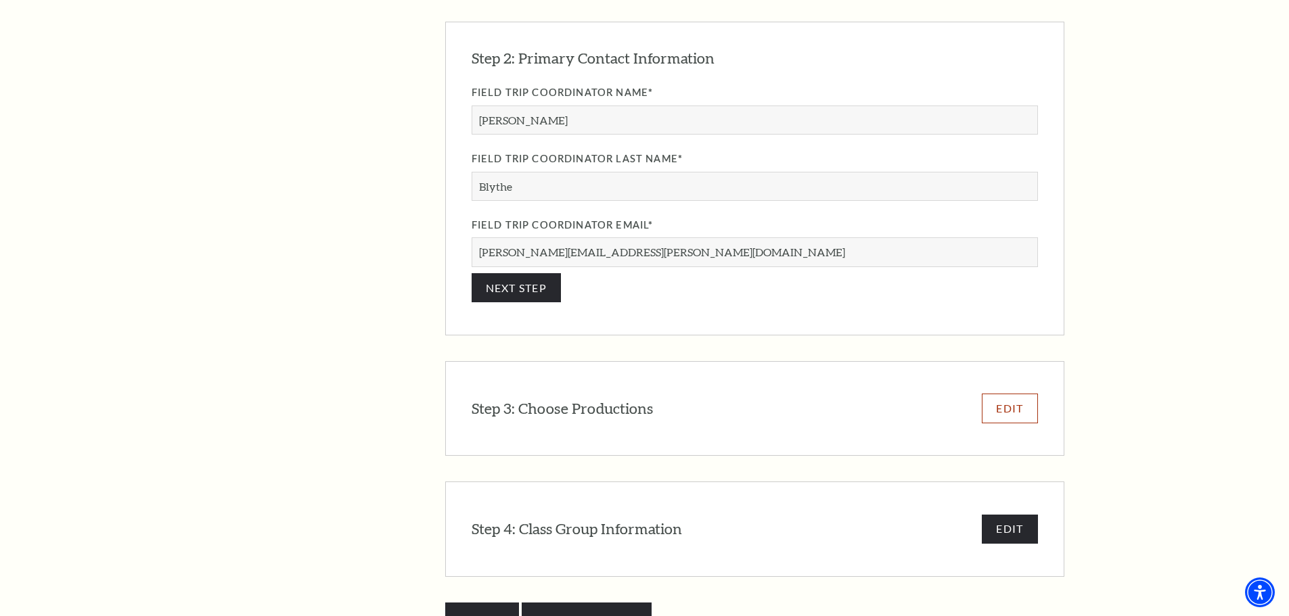
click at [1002, 394] on button "EDIT" at bounding box center [1009, 408] width 55 height 29
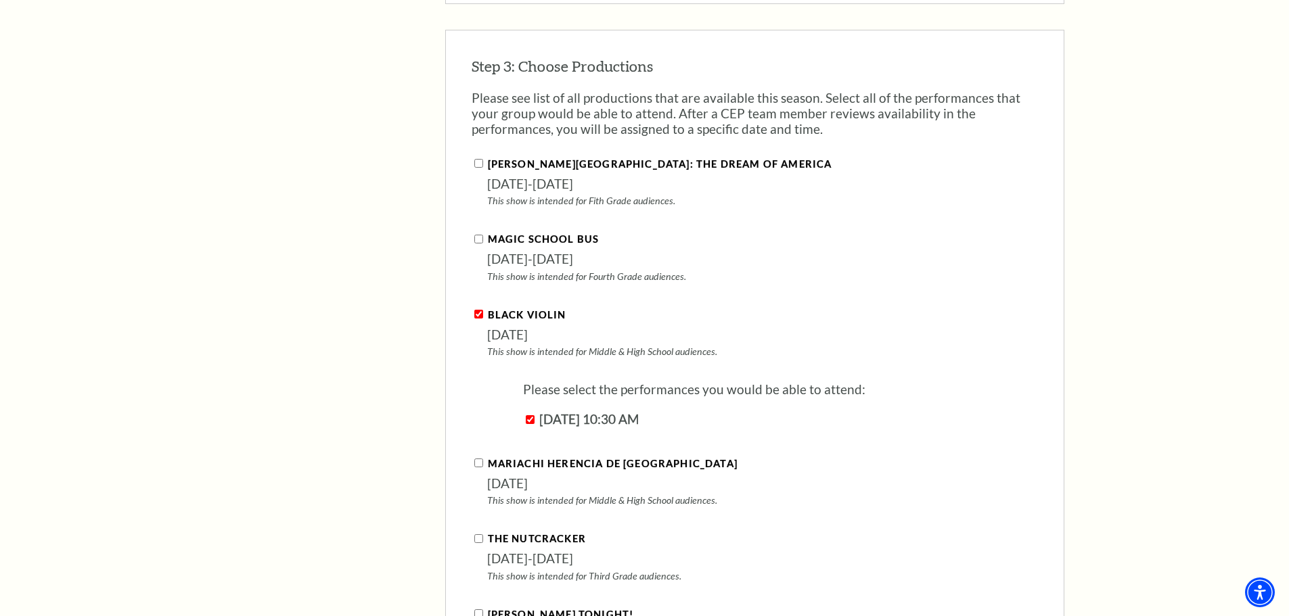
scroll to position [1391, 0]
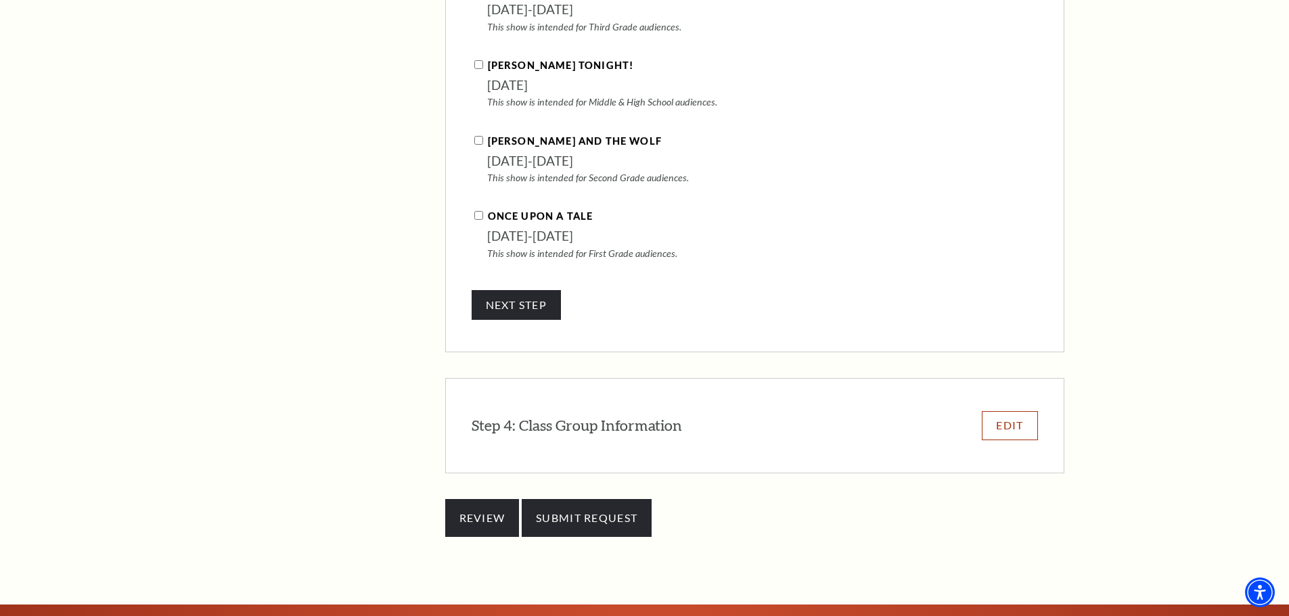
click at [1013, 411] on button "EDIT" at bounding box center [1009, 425] width 55 height 29
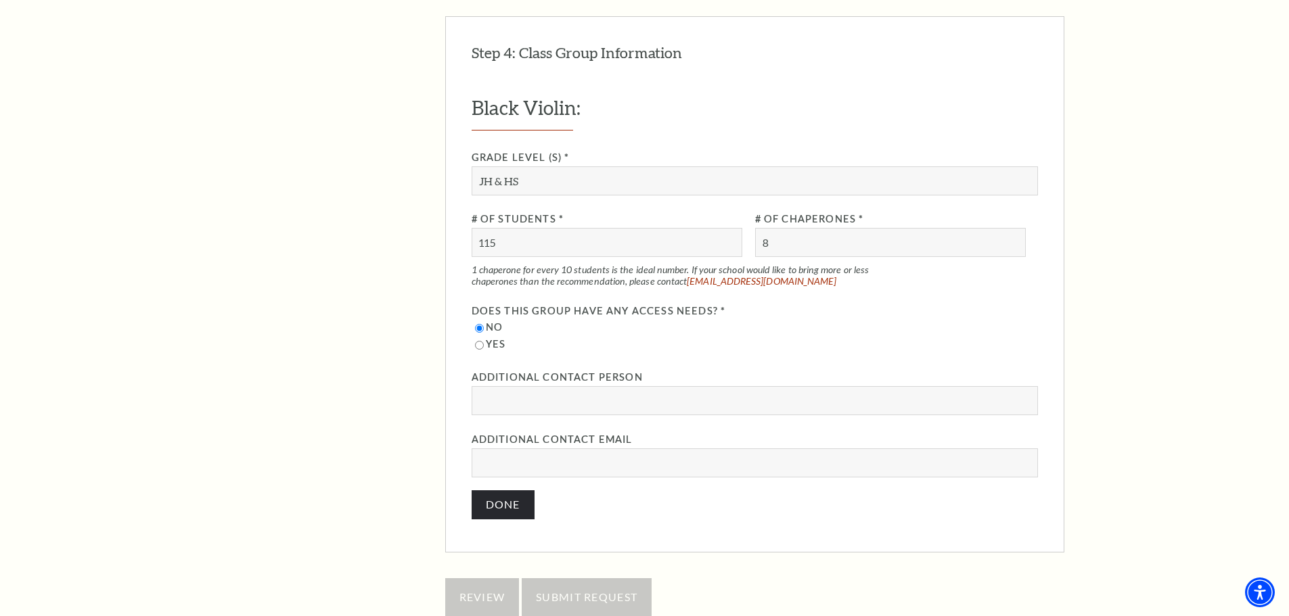
scroll to position [1491, 0]
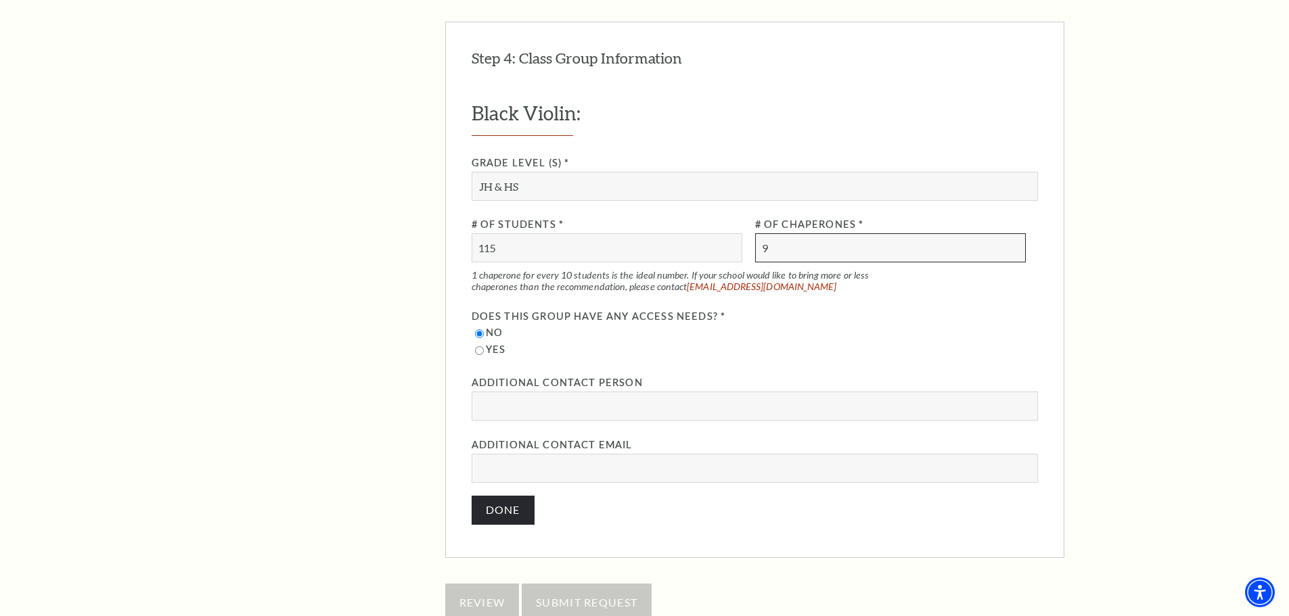
click at [1017, 233] on input "9" at bounding box center [890, 247] width 271 height 29
type input "10"
click at [1017, 233] on input "10" at bounding box center [890, 247] width 271 height 29
click at [484, 496] on button "Done" at bounding box center [502, 510] width 63 height 29
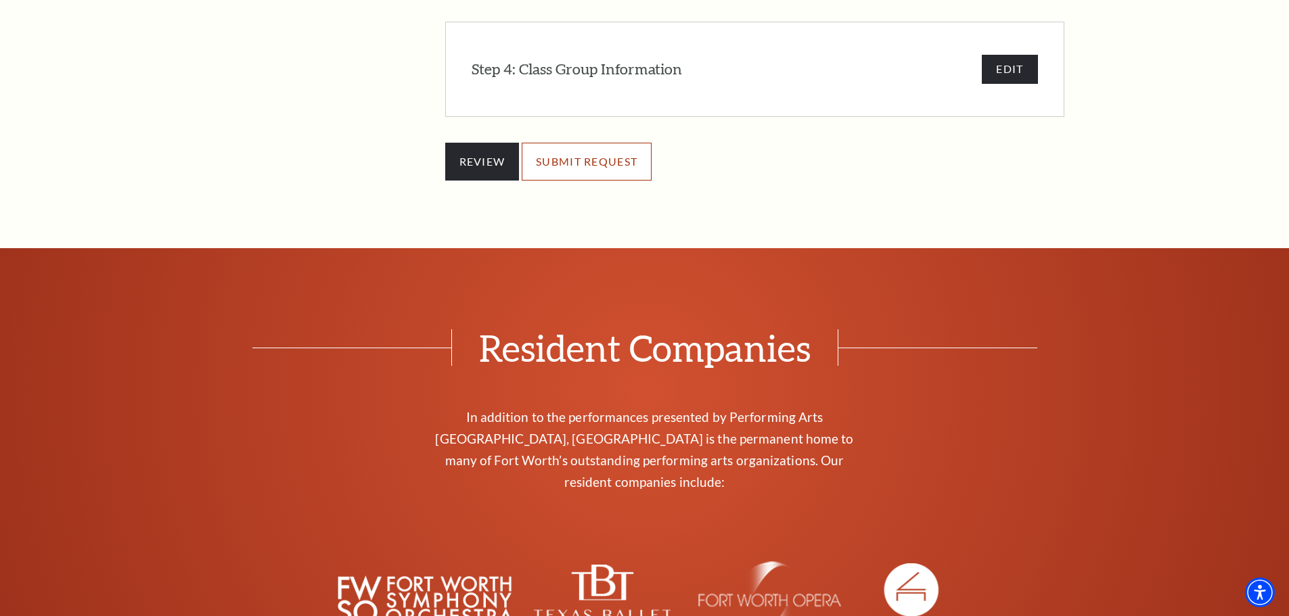
click at [595, 143] on input "SUBMIT REQUEST" at bounding box center [587, 162] width 130 height 38
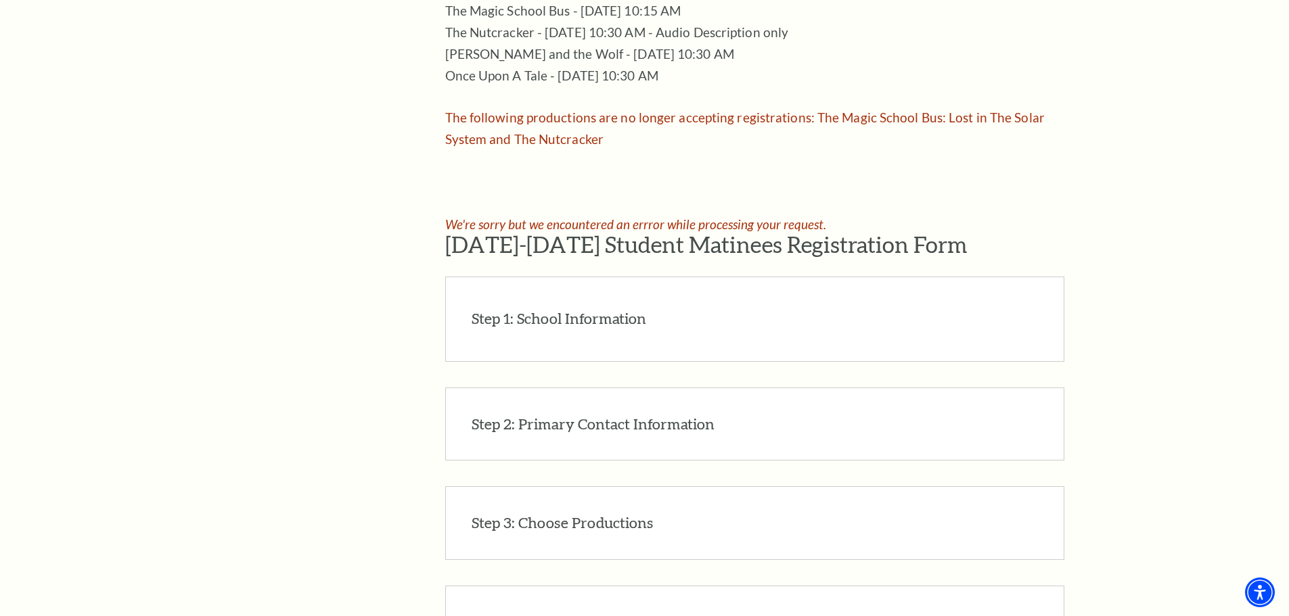
scroll to position [950, 0]
